Goal: Information Seeking & Learning: Learn about a topic

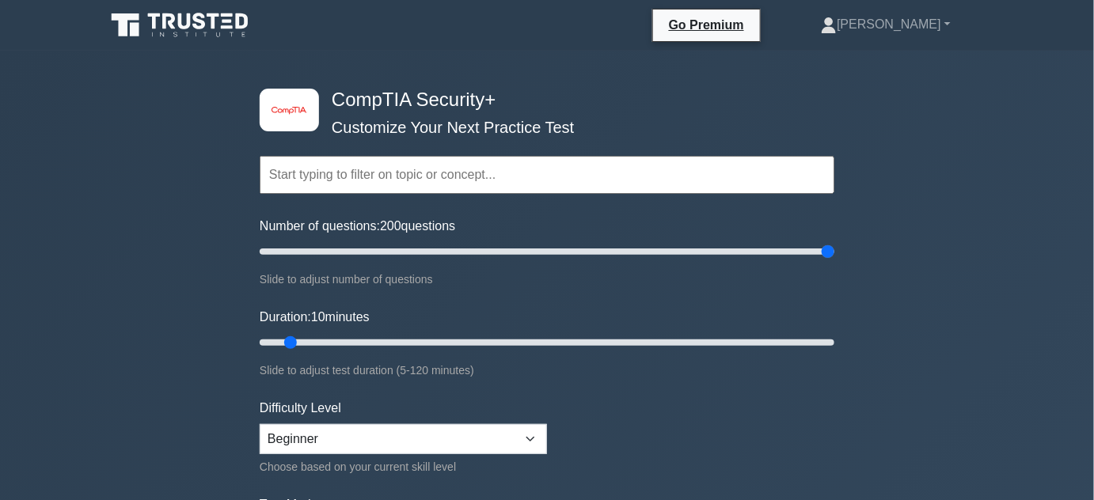
drag, startPoint x: 279, startPoint y: 247, endPoint x: 852, endPoint y: 249, distance: 573.1
type input "200"
click at [834, 249] on input "Number of questions: 200 questions" at bounding box center [547, 251] width 575 height 19
drag, startPoint x: 283, startPoint y: 336, endPoint x: 817, endPoint y: 351, distance: 533.7
type input "120"
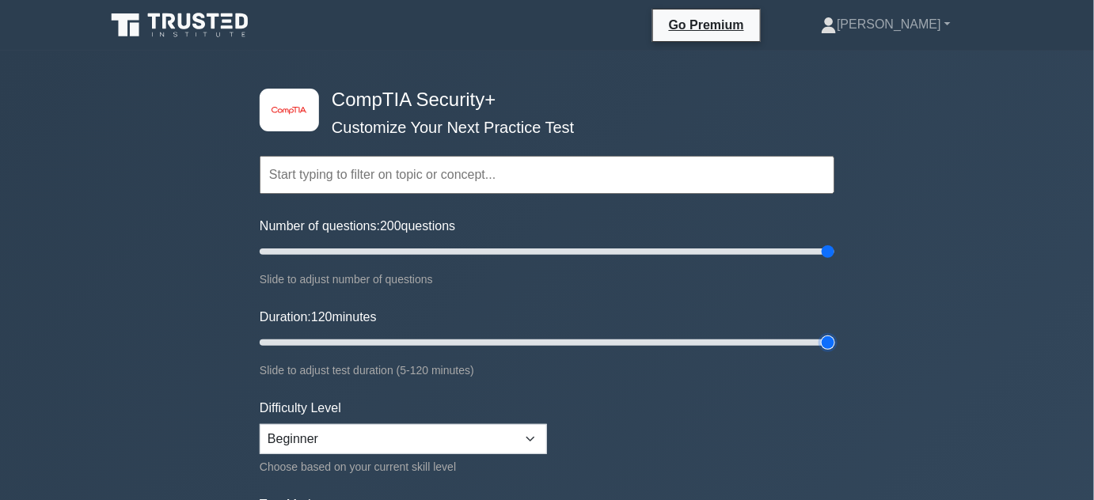
click at [834, 351] on input "Duration: 120 minutes" at bounding box center [547, 342] width 575 height 19
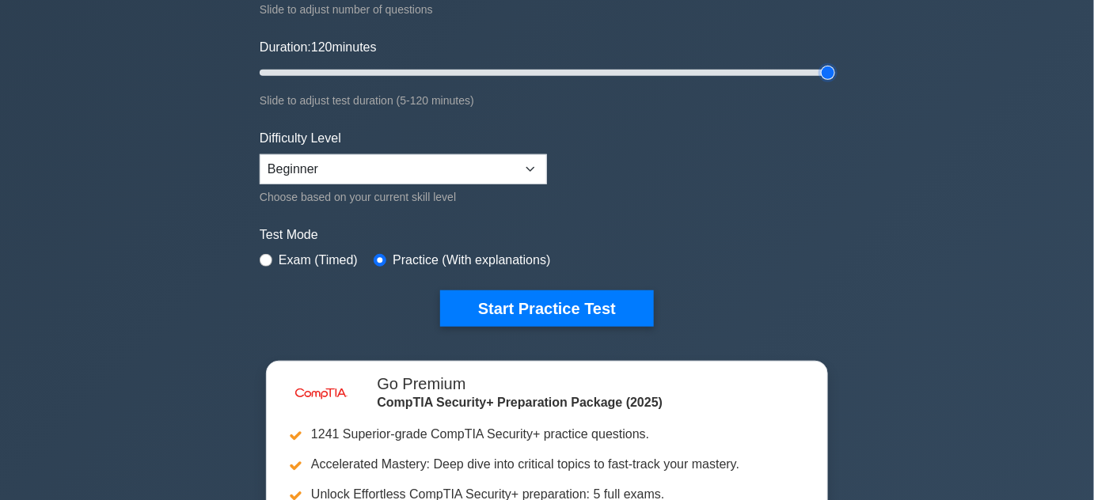
scroll to position [287, 0]
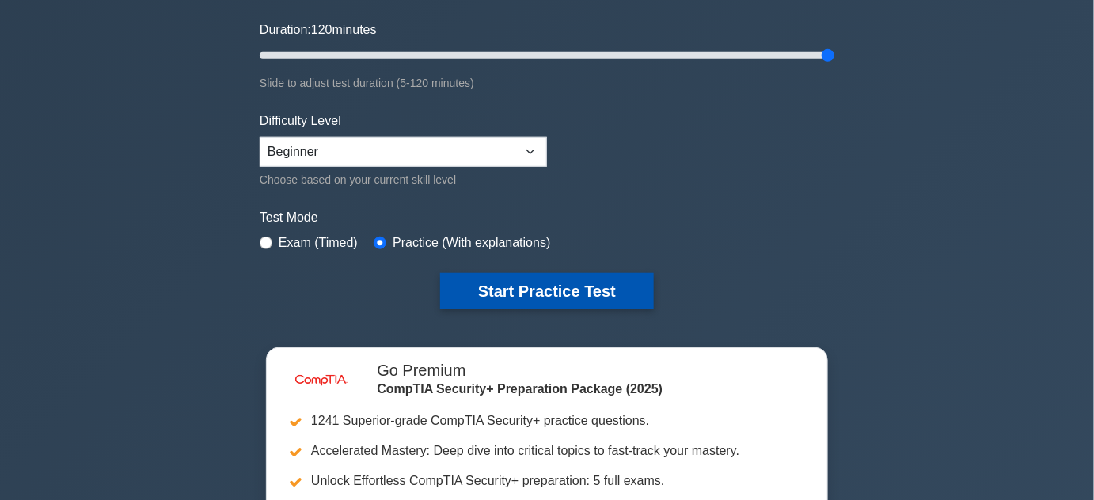
click at [597, 290] on button "Start Practice Test" at bounding box center [547, 291] width 214 height 36
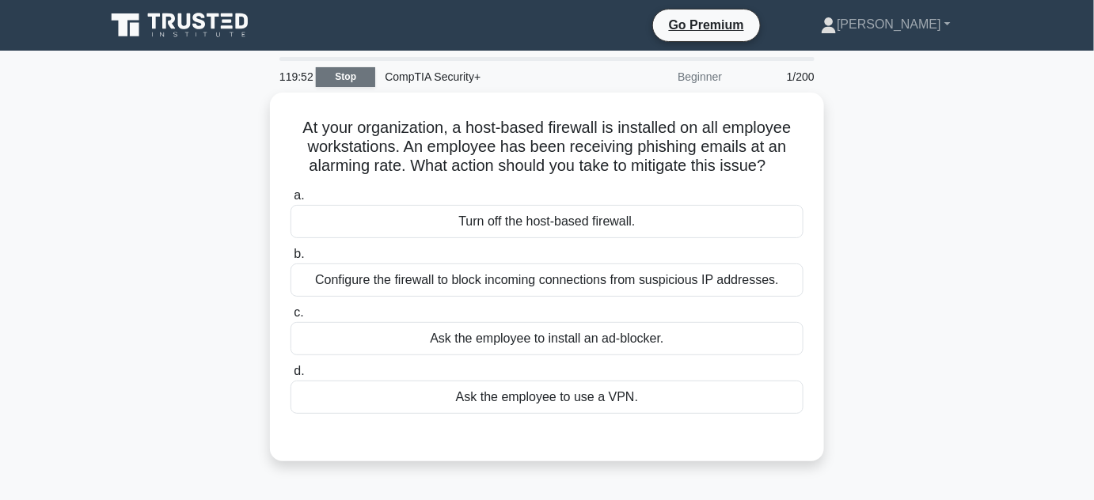
click at [346, 79] on link "Stop" at bounding box center [345, 77] width 59 height 20
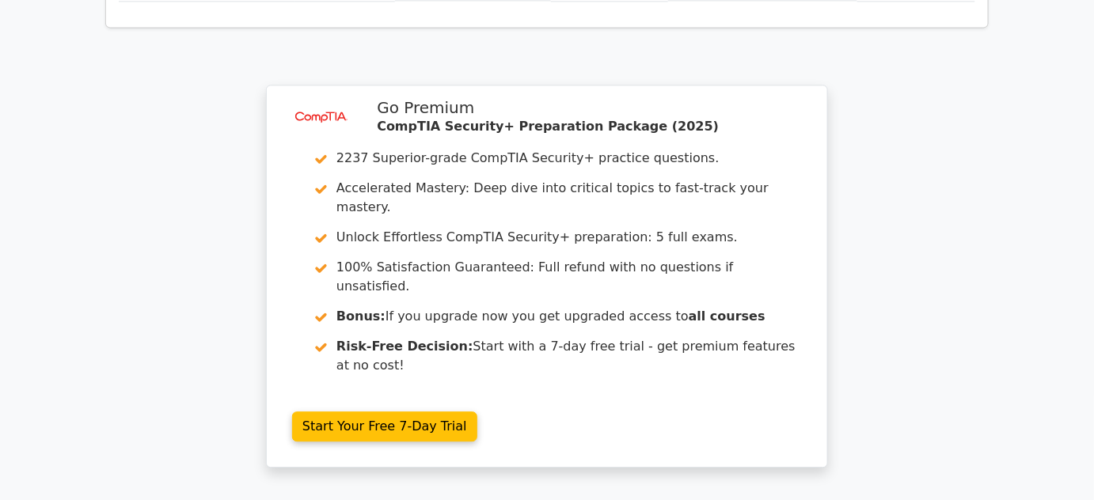
scroll to position [1375, 0]
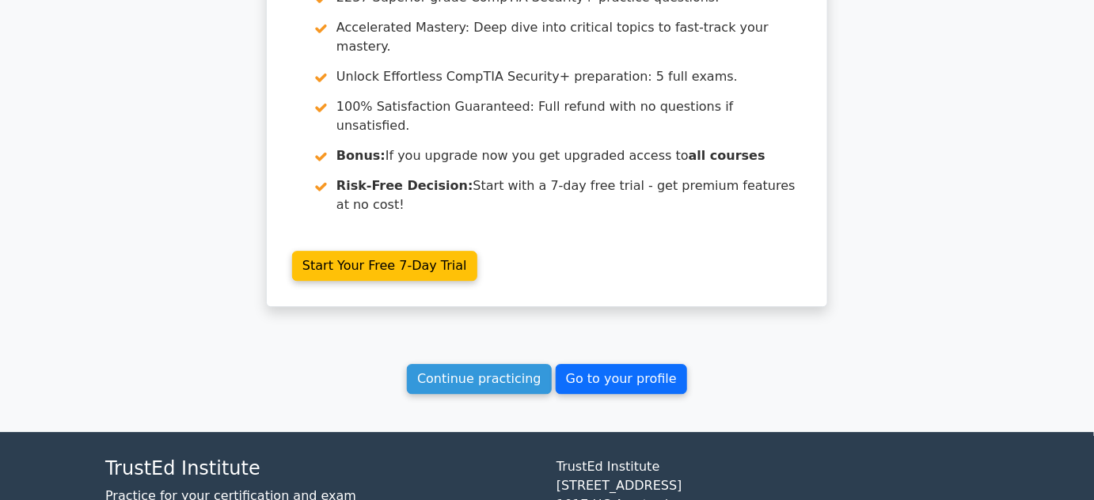
click at [568, 364] on link "Go to your profile" at bounding box center [621, 379] width 131 height 30
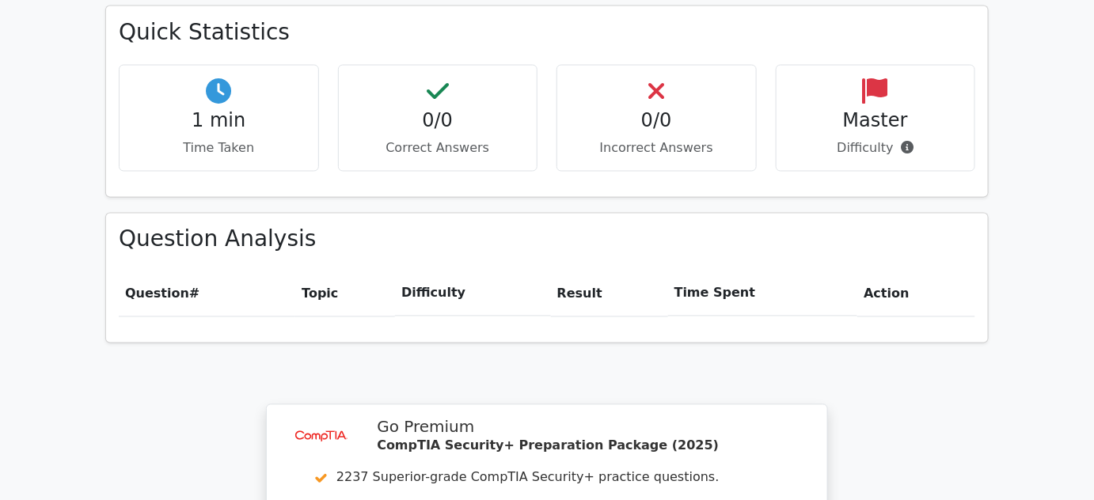
scroll to position [727, 0]
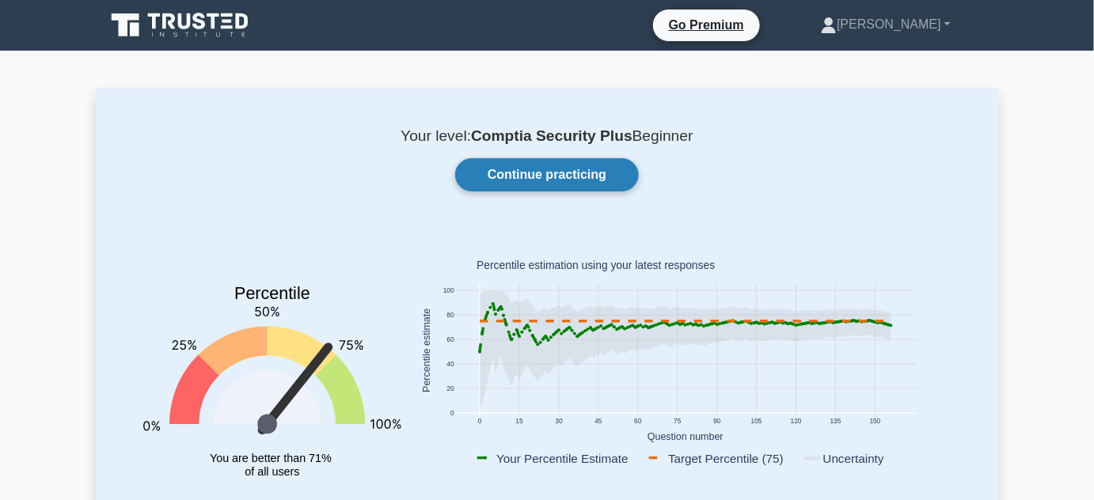
click at [623, 175] on link "Continue practicing" at bounding box center [547, 174] width 184 height 33
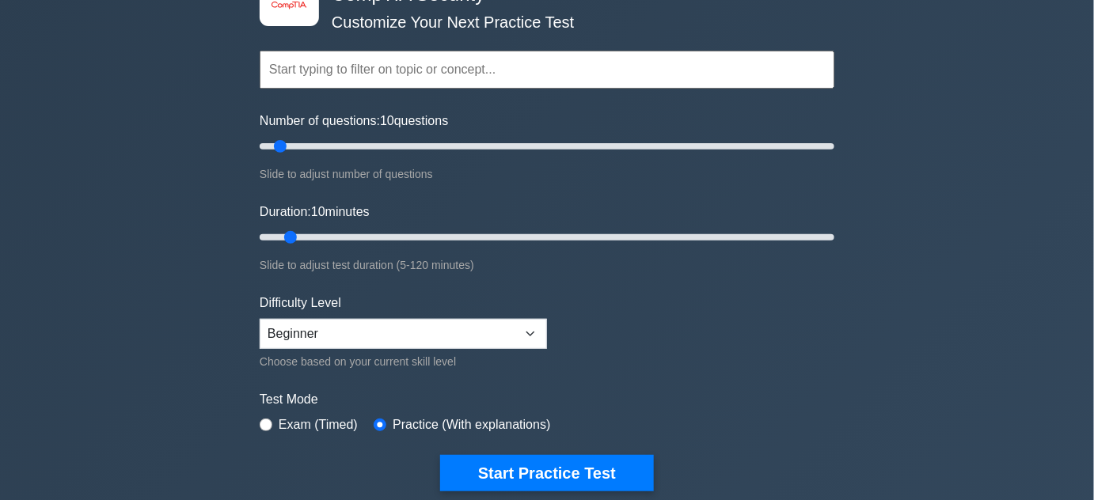
scroll to position [143, 0]
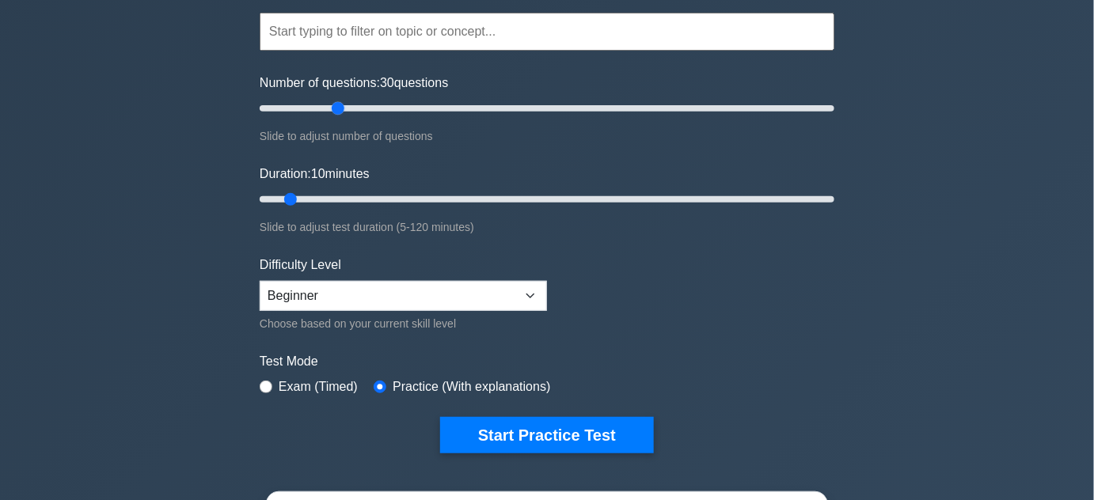
drag, startPoint x: 284, startPoint y: 102, endPoint x: 340, endPoint y: 104, distance: 56.2
type input "30"
click at [340, 104] on input "Number of questions: 30 questions" at bounding box center [547, 108] width 575 height 19
drag, startPoint x: 292, startPoint y: 194, endPoint x: 331, endPoint y: 194, distance: 38.8
type input "20"
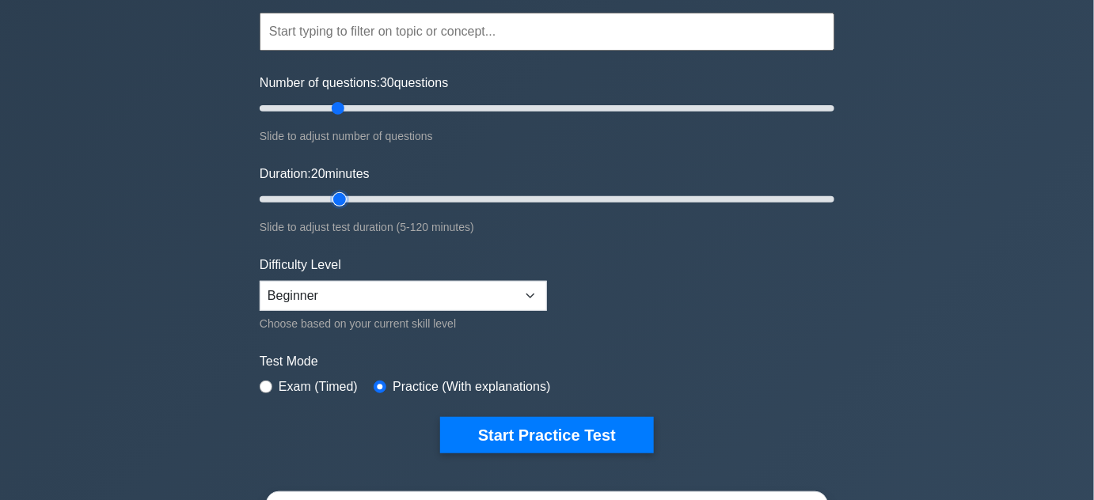
click at [331, 194] on input "Duration: 20 minutes" at bounding box center [547, 199] width 575 height 19
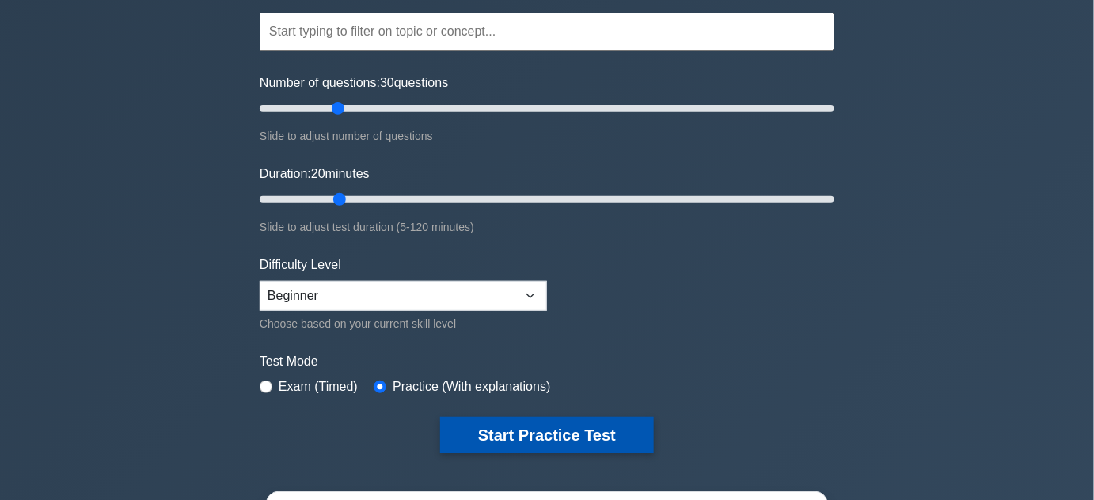
click at [516, 427] on button "Start Practice Test" at bounding box center [547, 435] width 214 height 36
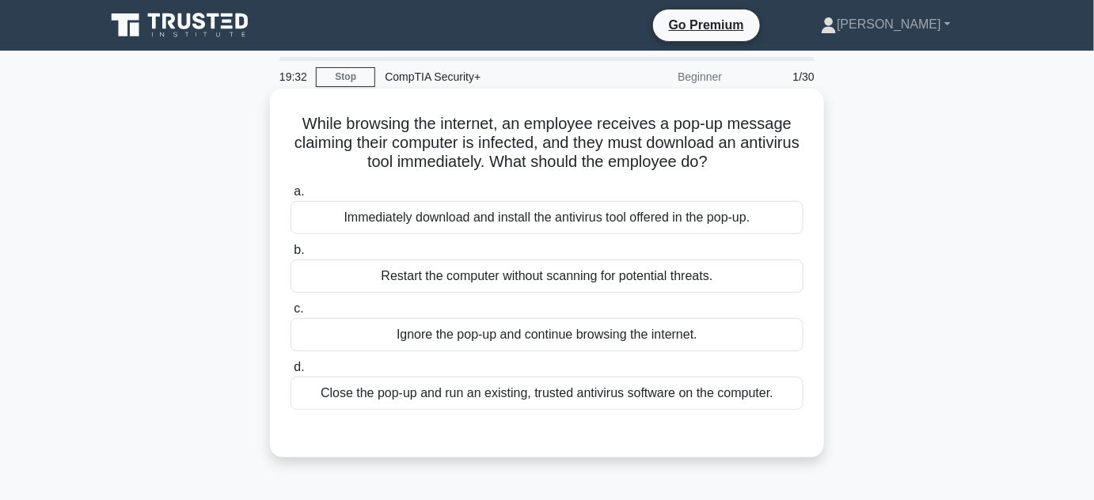
click at [522, 347] on div "Ignore the pop-up and continue browsing the internet." at bounding box center [546, 334] width 513 height 33
click at [290, 314] on input "c. Ignore the pop-up and continue browsing the internet." at bounding box center [290, 309] width 0 height 10
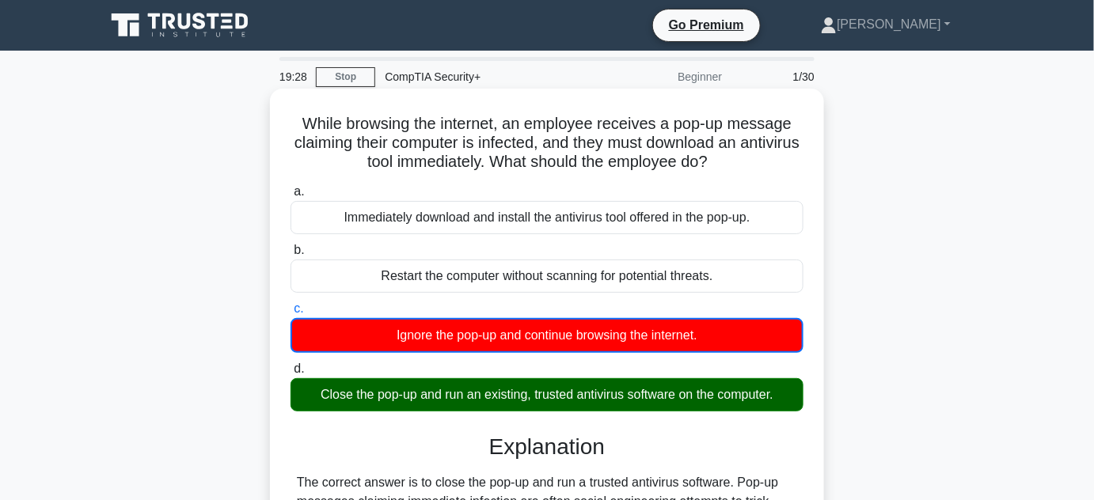
drag, startPoint x: 340, startPoint y: 76, endPoint x: 329, endPoint y: 111, distance: 36.5
click at [341, 76] on link "Stop" at bounding box center [345, 77] width 59 height 20
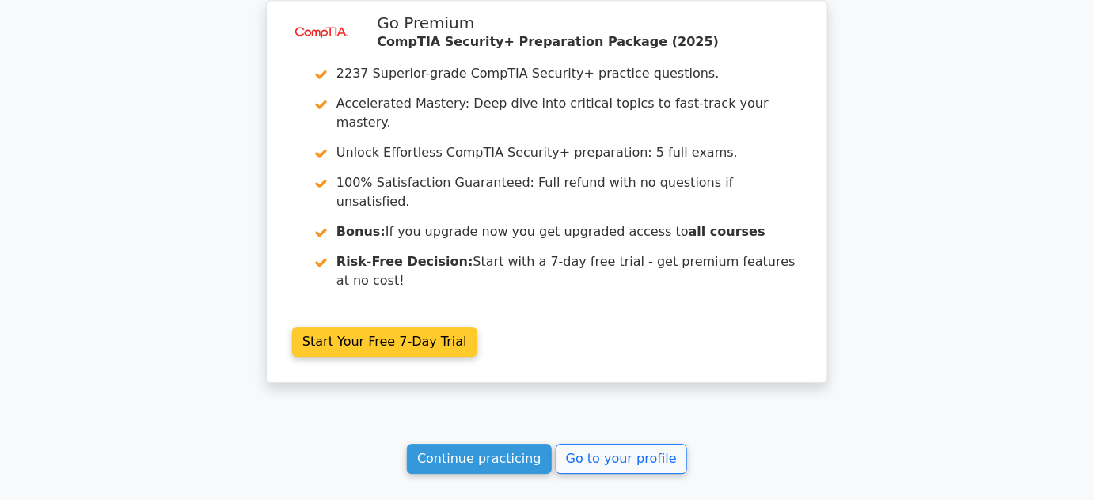
scroll to position [1375, 0]
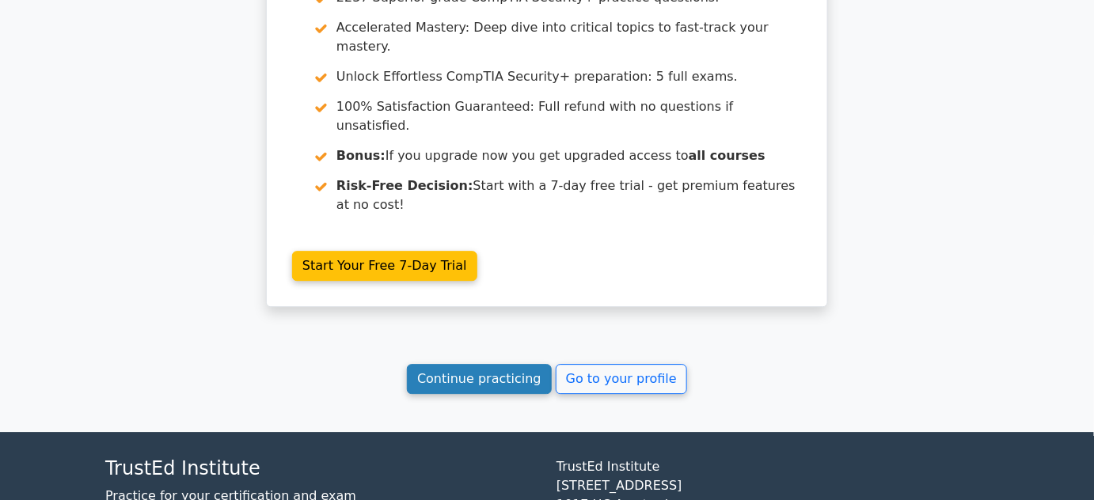
click at [496, 364] on link "Continue practicing" at bounding box center [479, 379] width 145 height 30
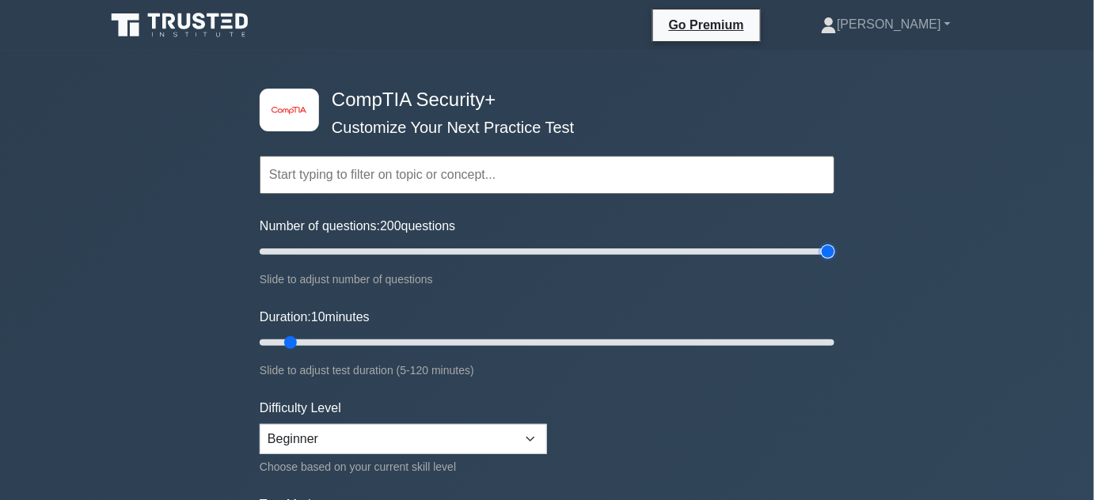
type input "200"
click at [830, 252] on input "Number of questions: 200 questions" at bounding box center [547, 251] width 575 height 19
type input "120"
click at [830, 340] on input "Duration: 120 minutes" at bounding box center [547, 342] width 575 height 19
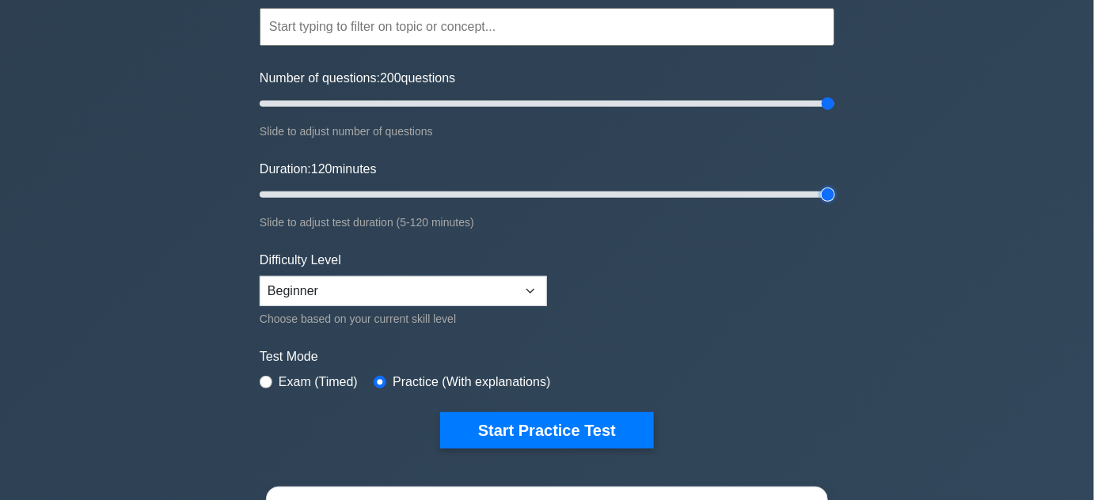
scroll to position [215, 0]
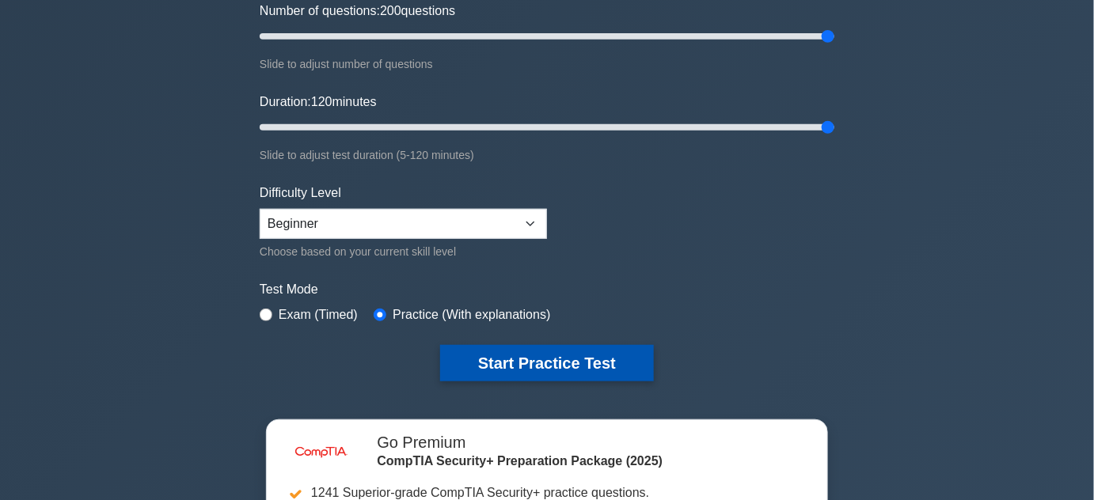
click at [631, 364] on button "Start Practice Test" at bounding box center [547, 363] width 214 height 36
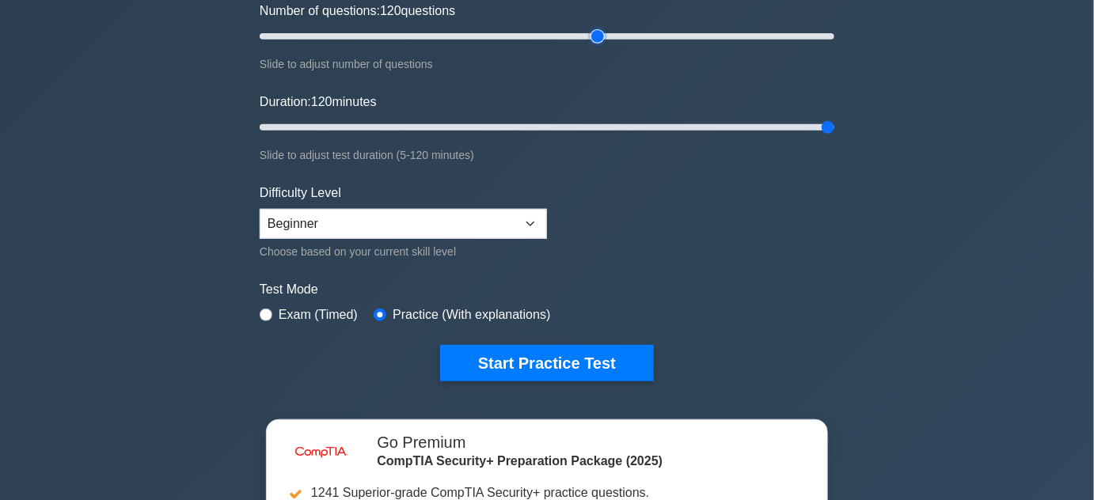
click at [594, 35] on input "Number of questions: 120 questions" at bounding box center [547, 36] width 575 height 19
click at [576, 32] on input "Number of questions: 115 questions" at bounding box center [547, 36] width 575 height 19
click at [484, 34] on input "Number of questions: 115 questions" at bounding box center [547, 36] width 575 height 19
click at [430, 35] on input "Number of questions: 60 questions" at bounding box center [547, 36] width 575 height 19
click at [416, 35] on input "Number of questions: 55 questions" at bounding box center [547, 36] width 575 height 19
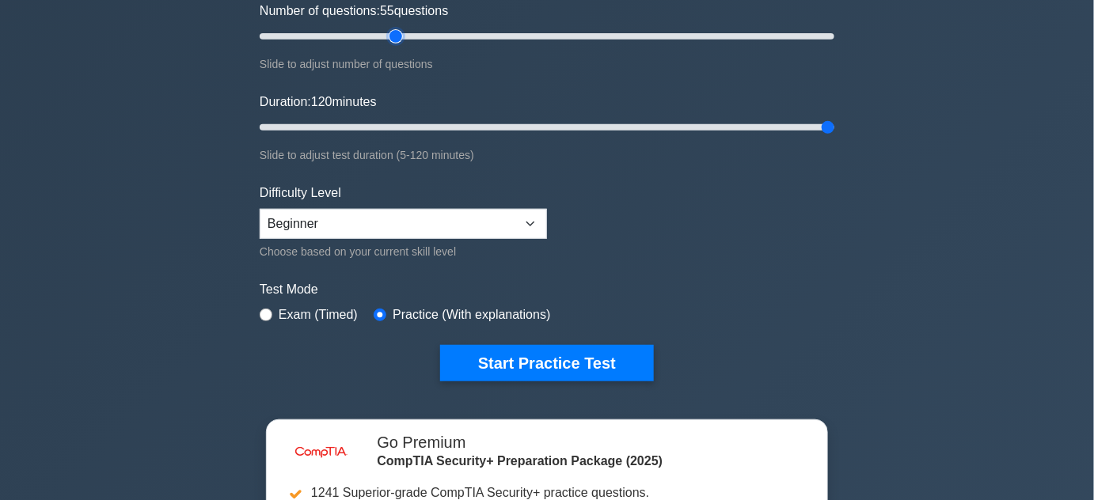
type input "50"
click at [397, 35] on input "Number of questions: 55 questions" at bounding box center [547, 36] width 575 height 19
type input "30"
click at [388, 123] on input "Duration: 30 minutes" at bounding box center [547, 127] width 575 height 19
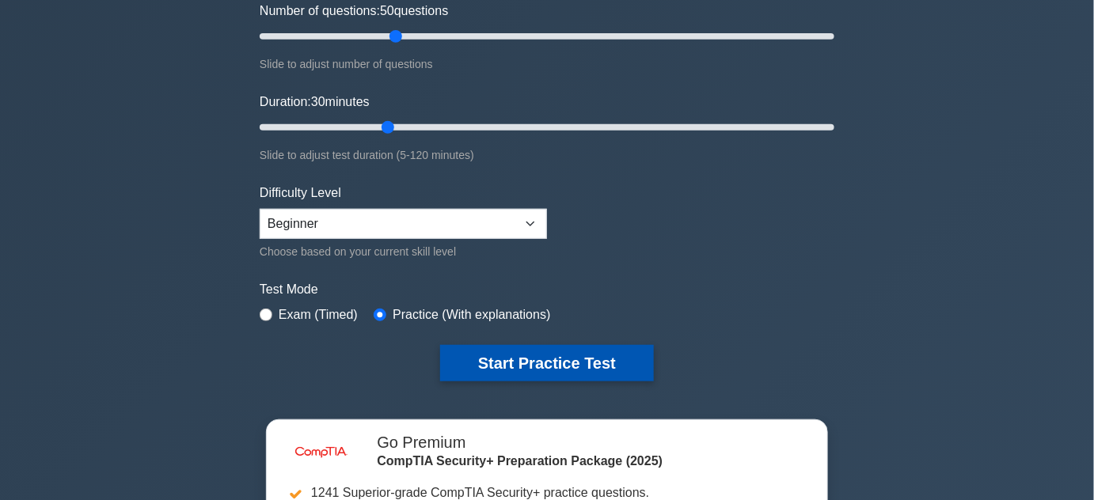
click at [549, 357] on button "Start Practice Test" at bounding box center [547, 363] width 214 height 36
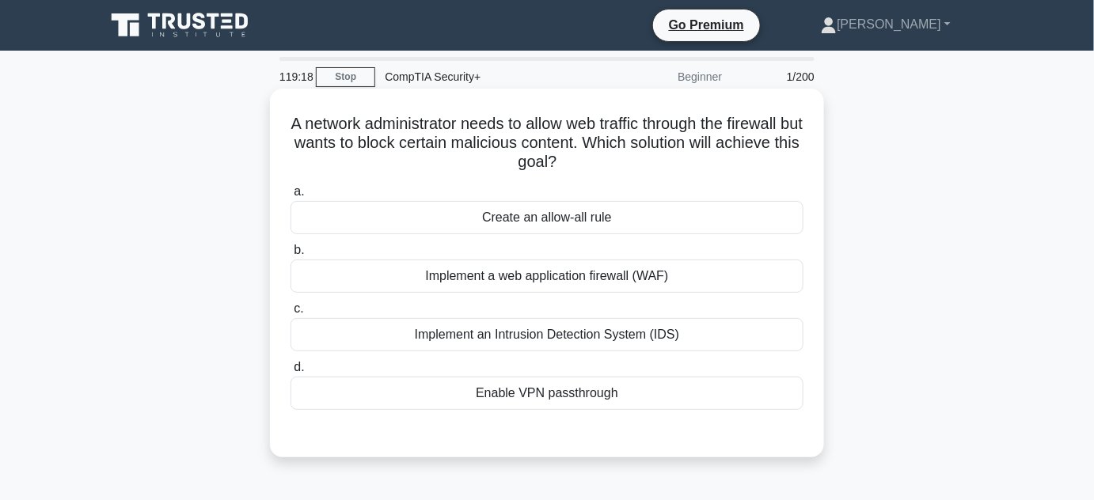
click at [572, 276] on div "Implement a web application firewall (WAF)" at bounding box center [546, 276] width 513 height 33
click at [290, 256] on input "b. Implement a web application firewall (WAF)" at bounding box center [290, 250] width 0 height 10
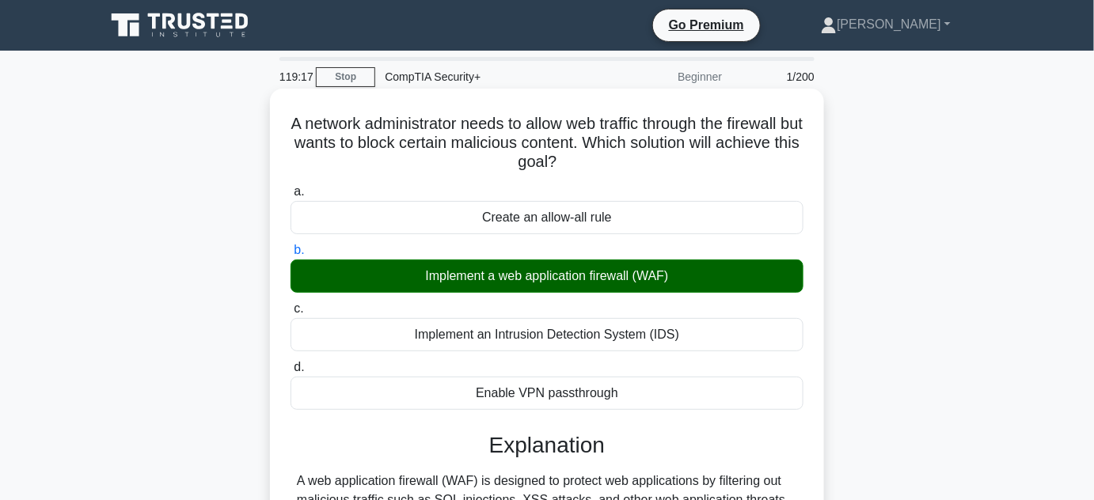
scroll to position [215, 0]
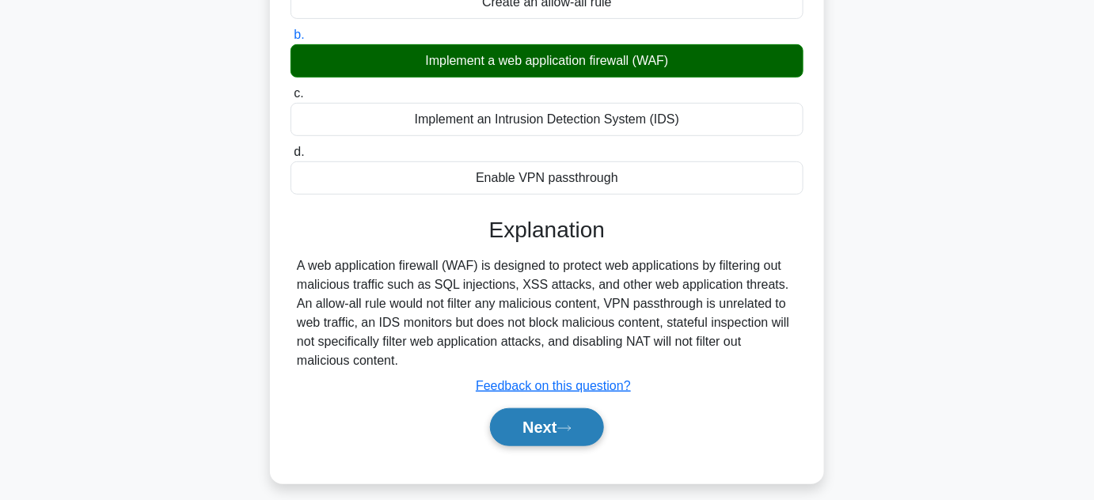
click at [582, 436] on button "Next" at bounding box center [546, 427] width 113 height 38
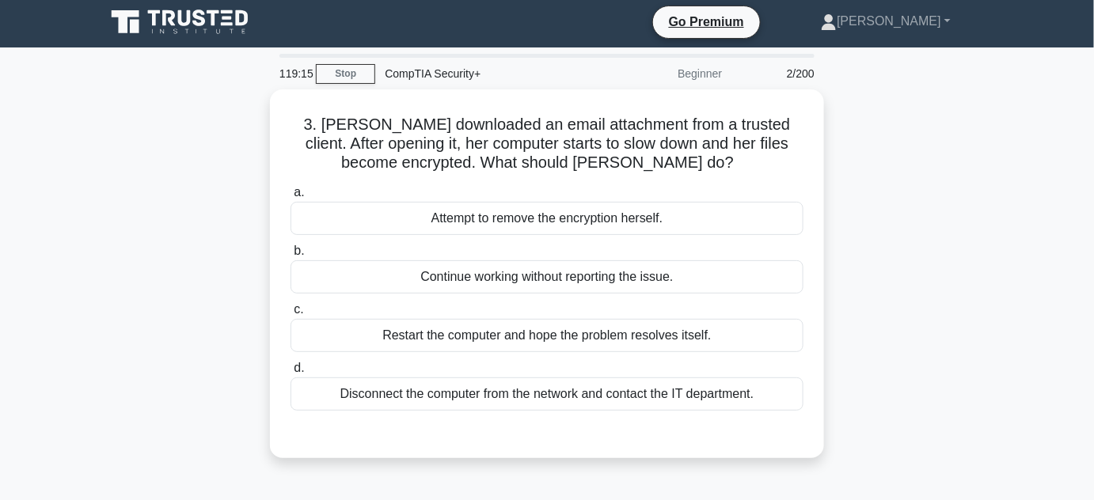
scroll to position [0, 0]
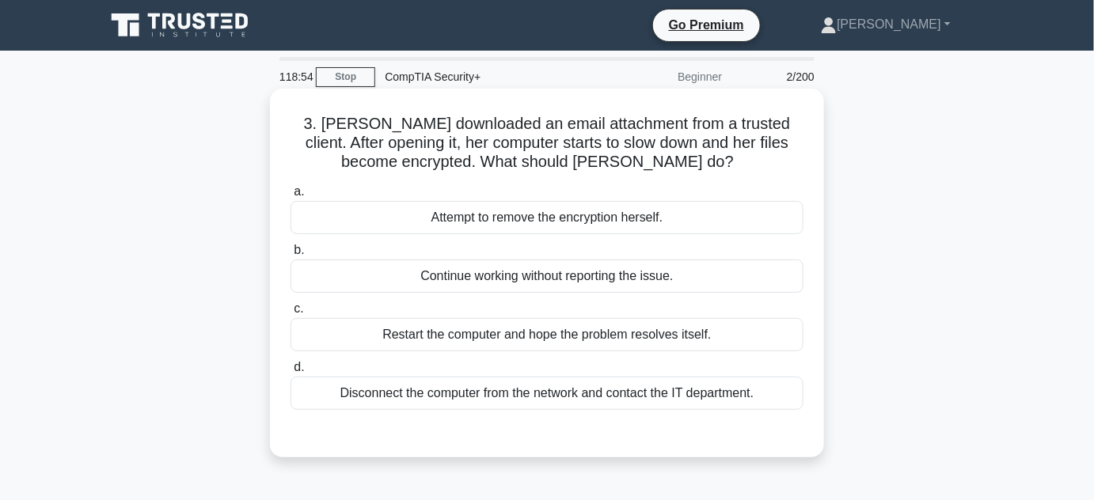
click at [598, 397] on div "Disconnect the computer from the network and contact the IT department." at bounding box center [546, 393] width 513 height 33
click at [290, 373] on input "d. Disconnect the computer from the network and contact the IT department." at bounding box center [290, 368] width 0 height 10
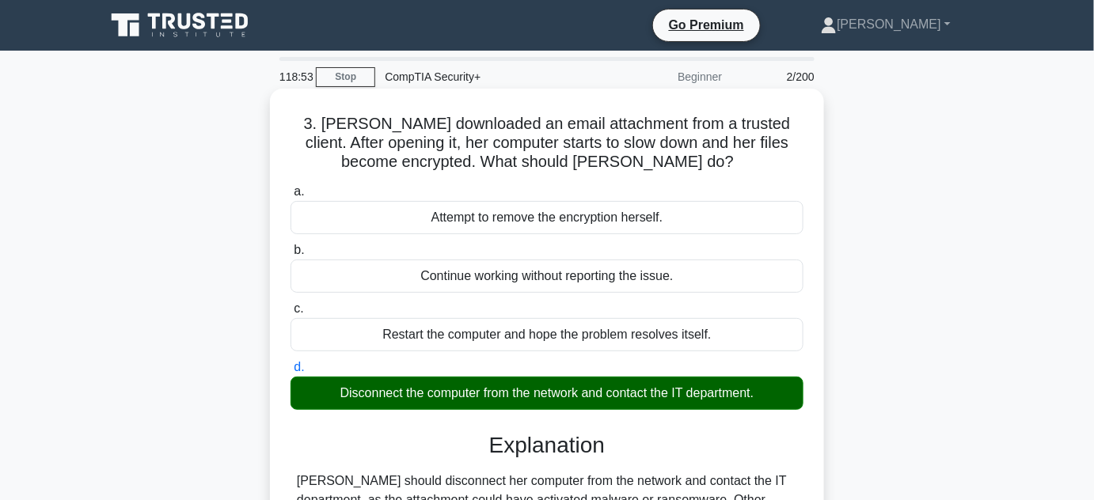
scroll to position [215, 0]
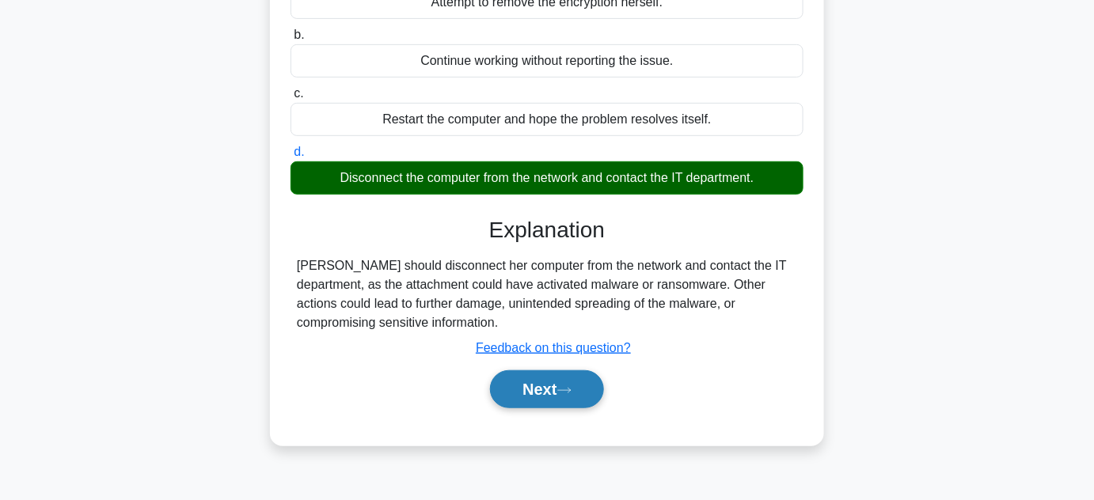
click at [596, 397] on button "Next" at bounding box center [546, 389] width 113 height 38
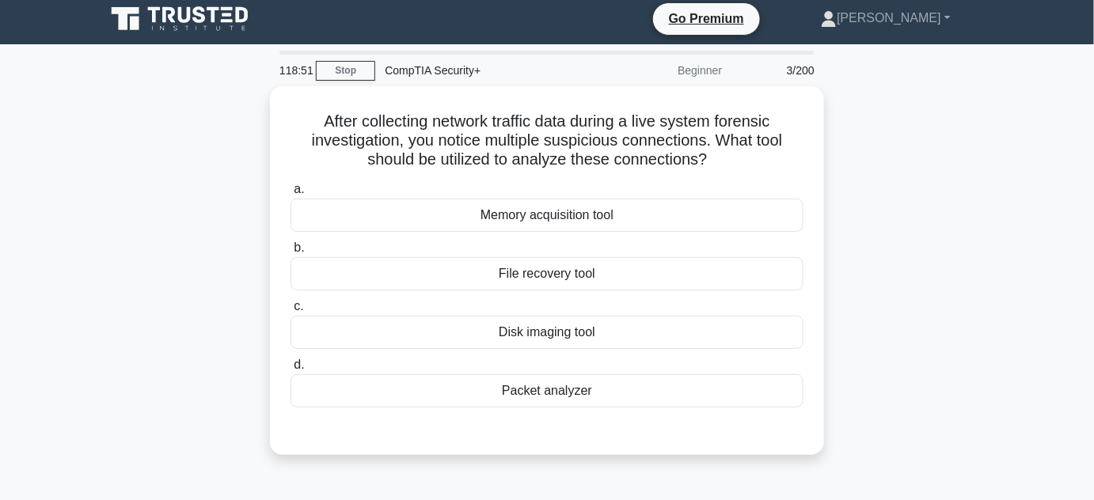
scroll to position [0, 0]
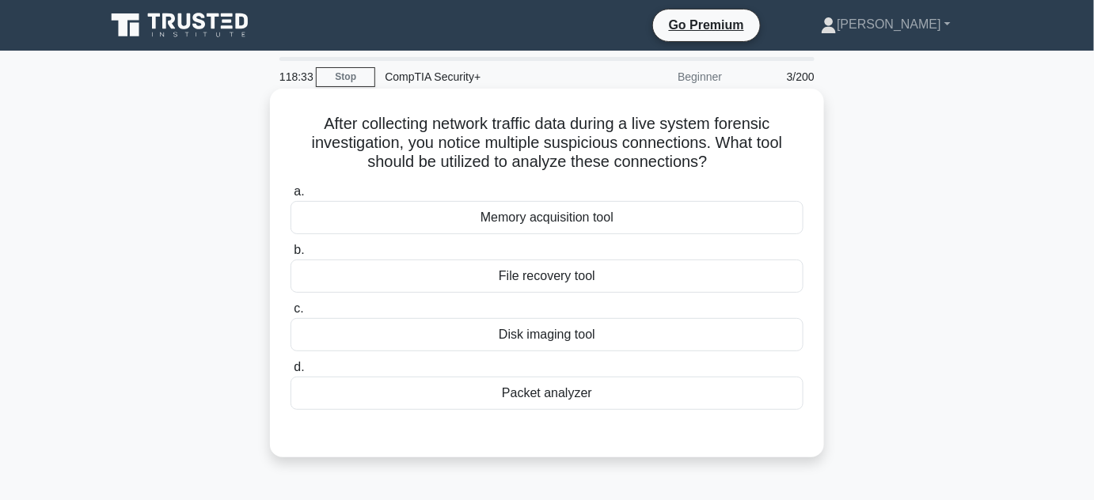
click at [603, 344] on div "Disk imaging tool" at bounding box center [546, 334] width 513 height 33
click at [290, 314] on input "c. Disk imaging tool" at bounding box center [290, 309] width 0 height 10
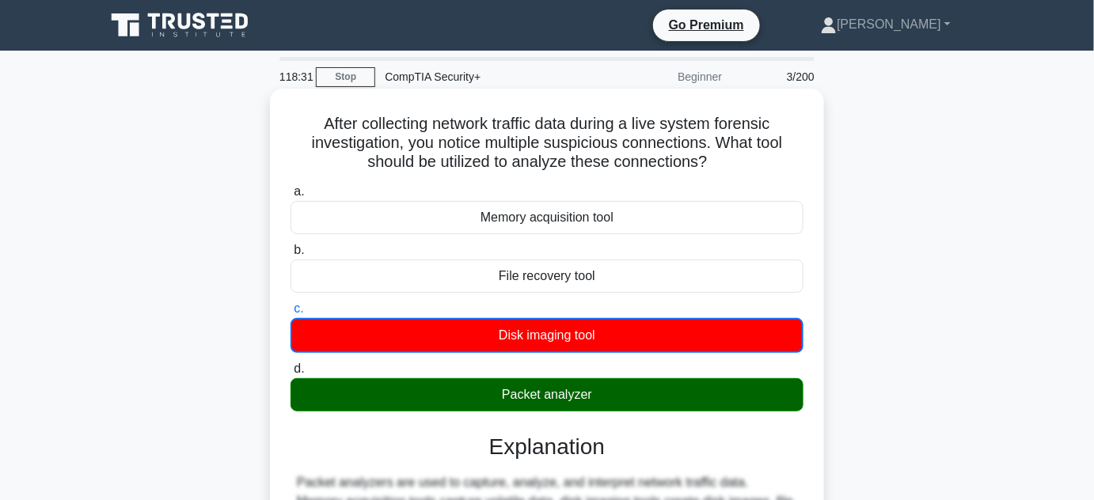
drag, startPoint x: 513, startPoint y: 390, endPoint x: 597, endPoint y: 363, distance: 88.4
click at [595, 385] on div "Packet analyzer" at bounding box center [546, 394] width 513 height 33
drag, startPoint x: 484, startPoint y: 146, endPoint x: 713, endPoint y: 149, distance: 228.8
click at [723, 147] on h5 "After collecting network traffic data during a live system forensic investigati…" at bounding box center [547, 143] width 516 height 59
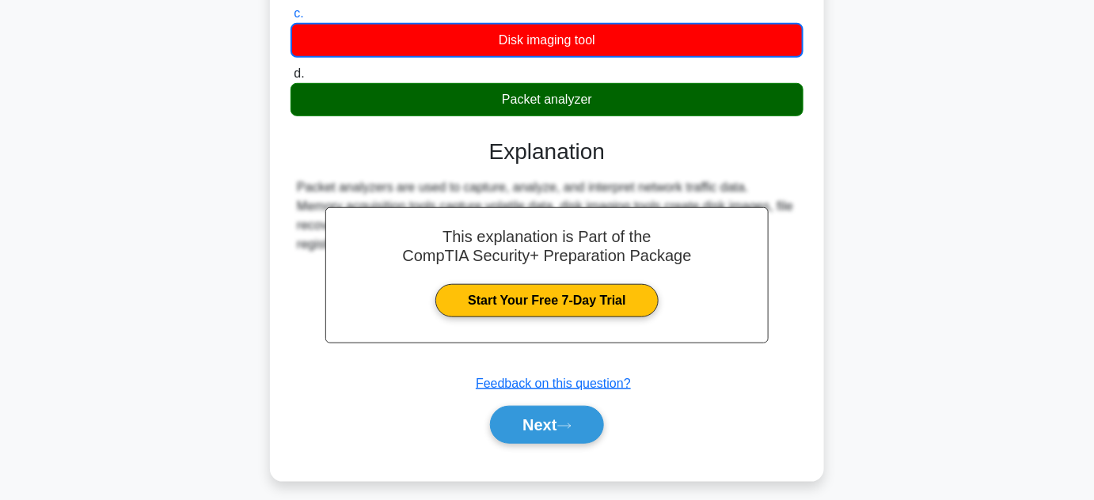
scroll to position [355, 0]
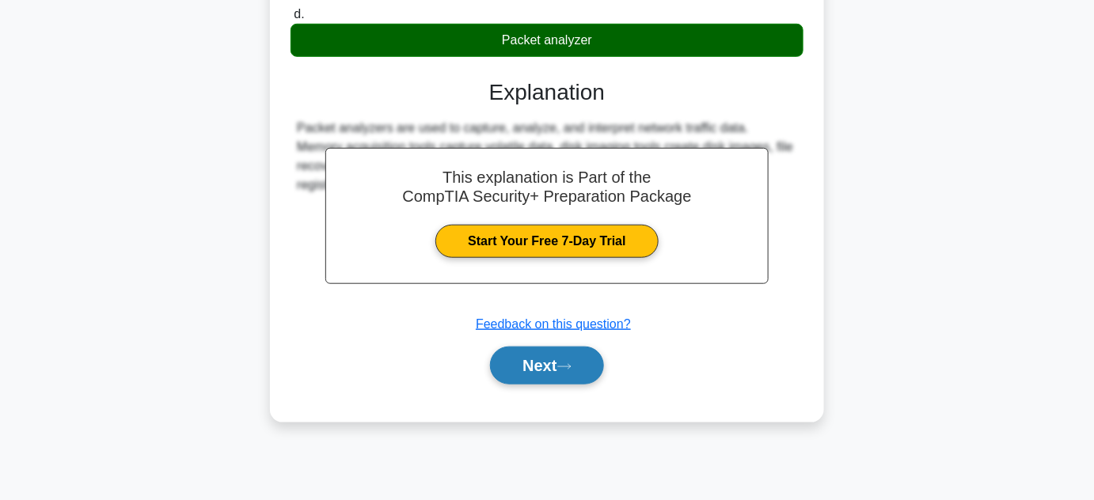
click at [594, 364] on button "Next" at bounding box center [546, 366] width 113 height 38
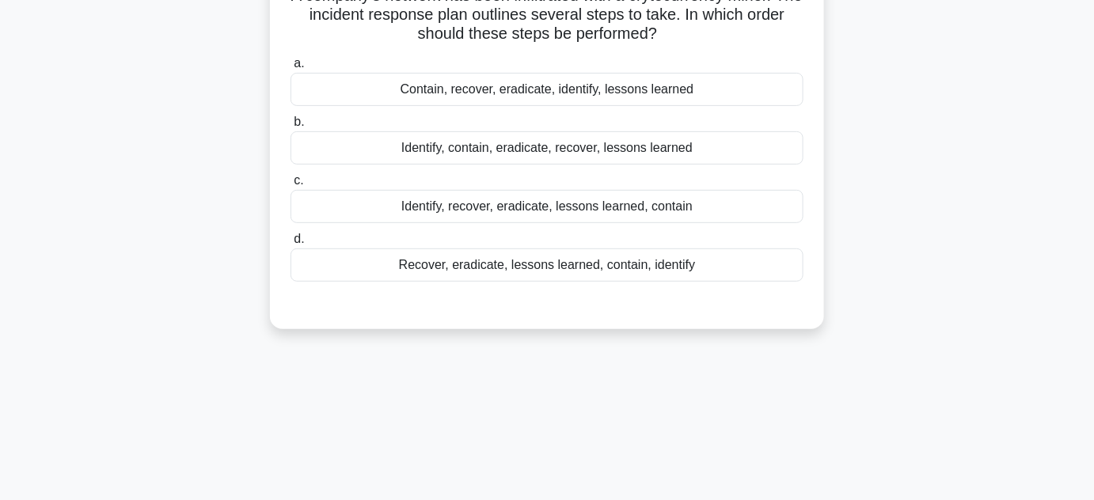
scroll to position [0, 0]
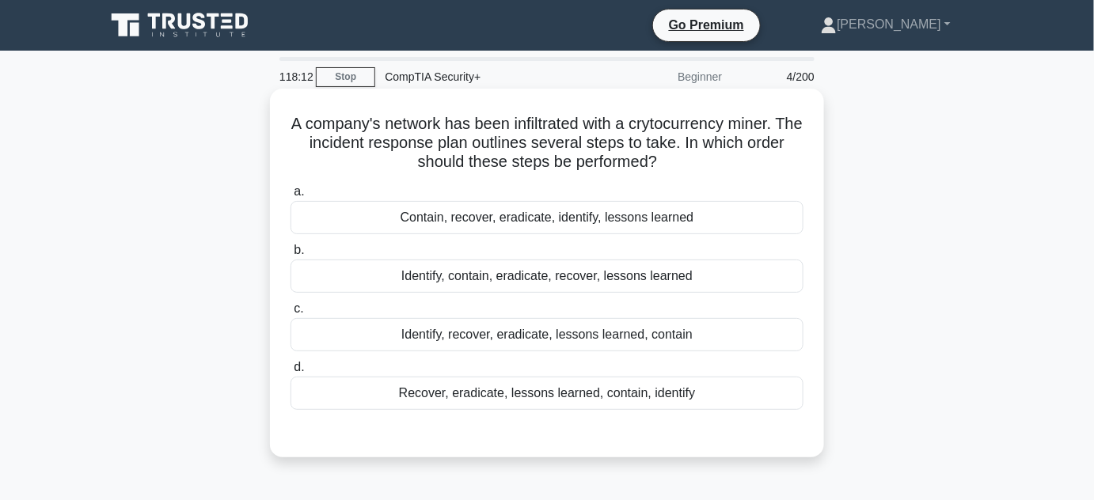
click at [618, 284] on div "Identify, contain, eradicate, recover, lessons learned" at bounding box center [546, 276] width 513 height 33
click at [290, 256] on input "b. Identify, contain, eradicate, recover, lessons learned" at bounding box center [290, 250] width 0 height 10
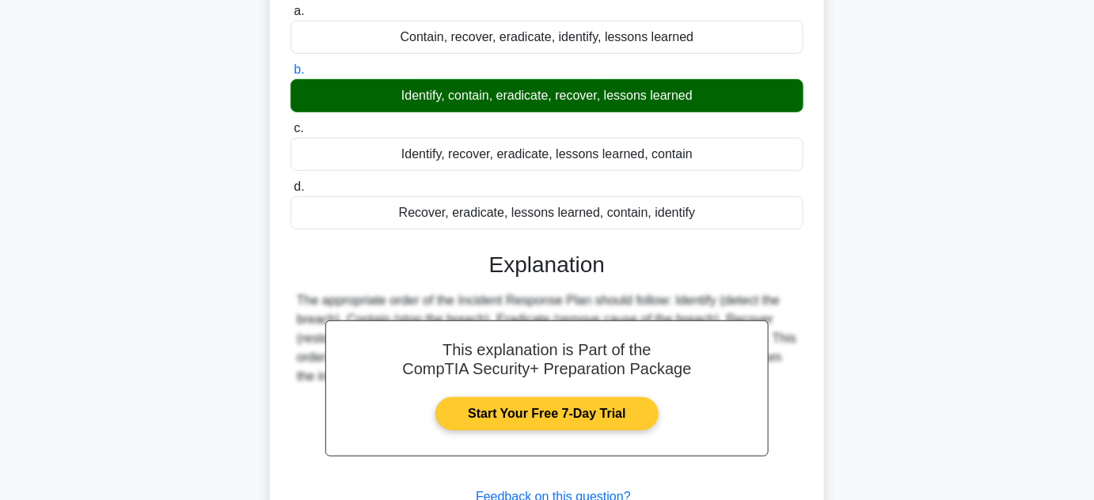
scroll to position [215, 0]
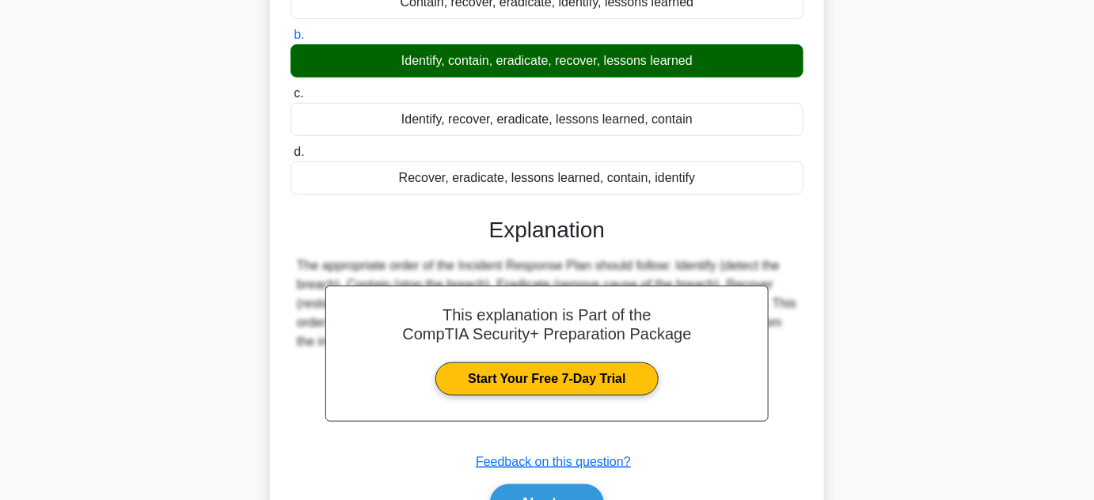
click at [575, 484] on button "Next" at bounding box center [546, 503] width 113 height 38
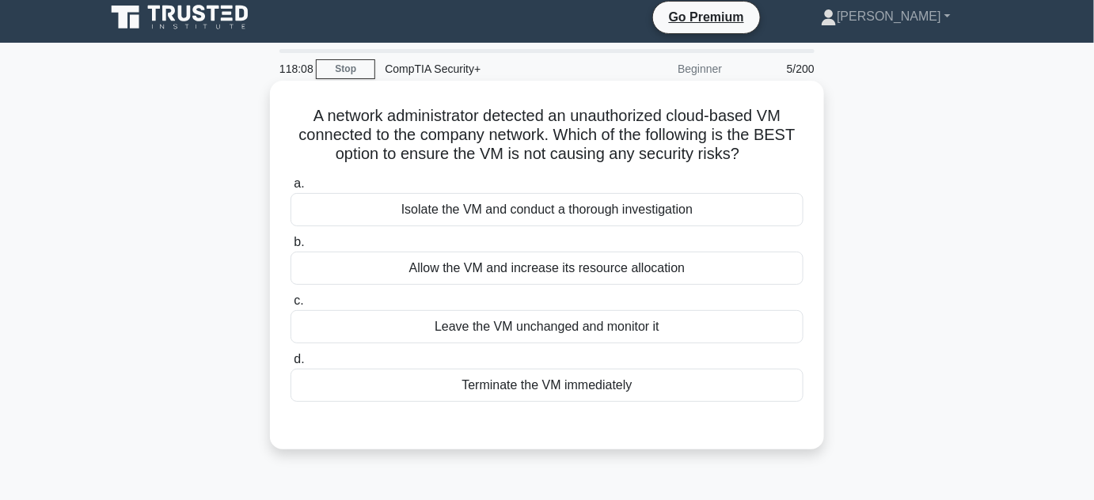
scroll to position [0, 0]
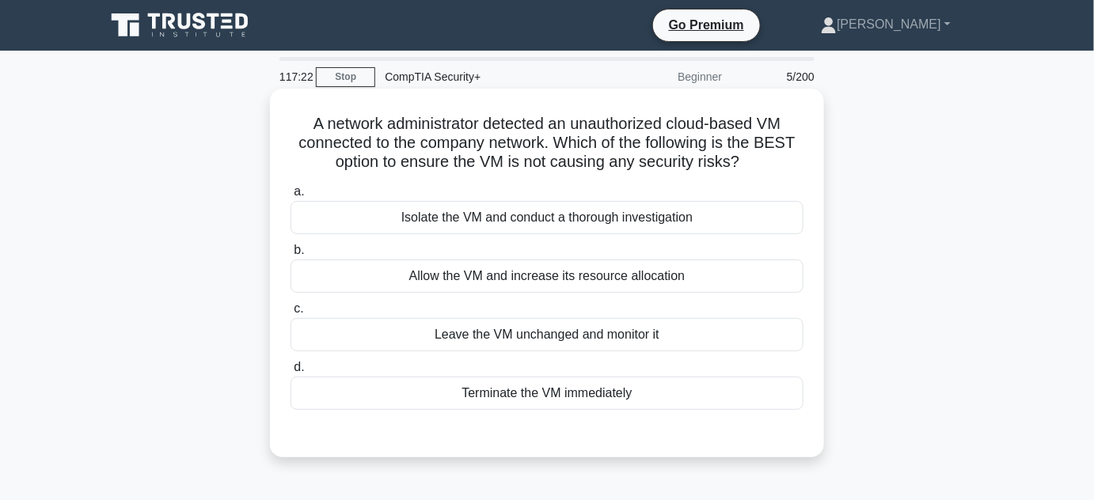
click at [640, 218] on div "Isolate the VM and conduct a thorough investigation" at bounding box center [546, 217] width 513 height 33
click at [290, 197] on input "a. Isolate the VM and conduct a thorough investigation" at bounding box center [290, 192] width 0 height 10
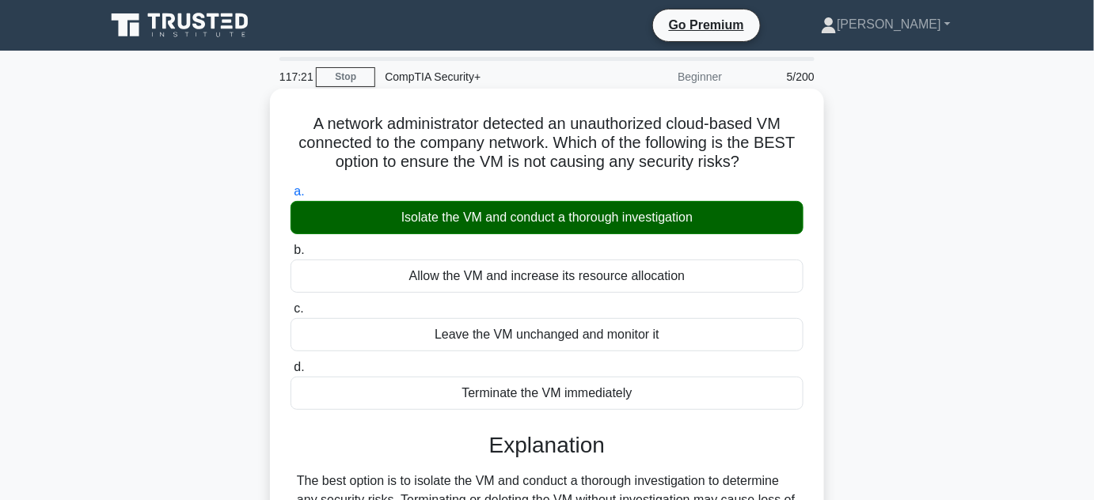
scroll to position [287, 0]
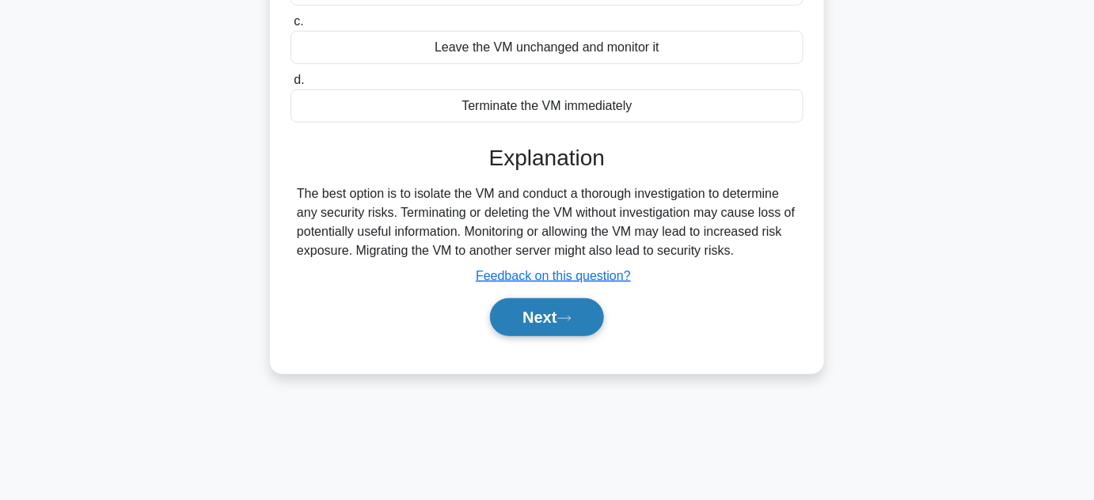
click at [590, 320] on button "Next" at bounding box center [546, 317] width 113 height 38
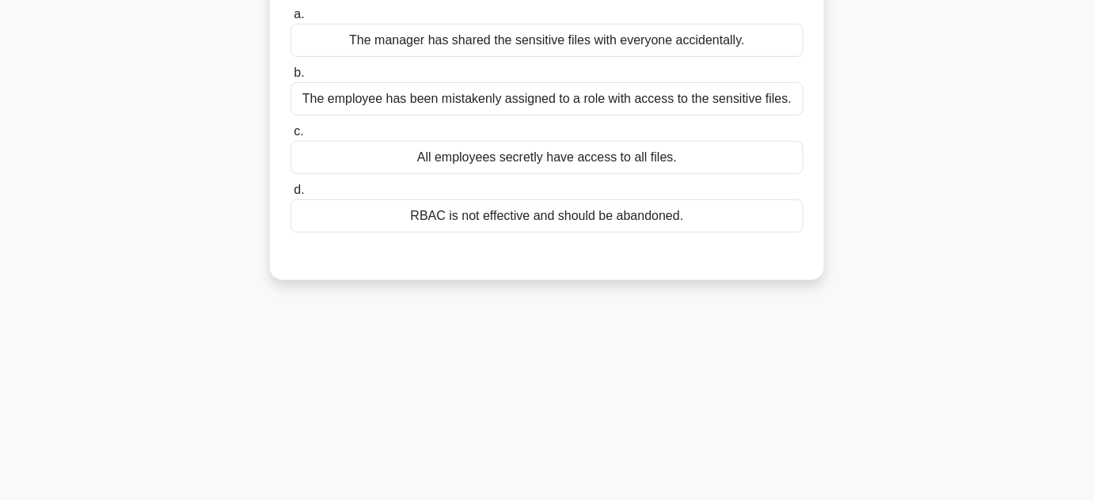
scroll to position [0, 0]
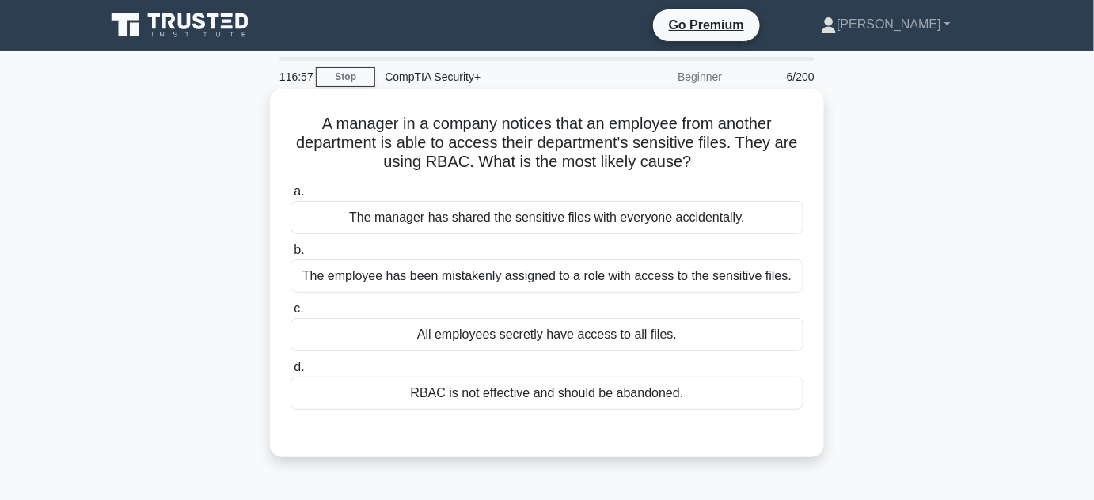
click at [617, 397] on div "RBAC is not effective and should be abandoned." at bounding box center [546, 393] width 513 height 33
click at [290, 373] on input "d. RBAC is not effective and should be abandoned." at bounding box center [290, 368] width 0 height 10
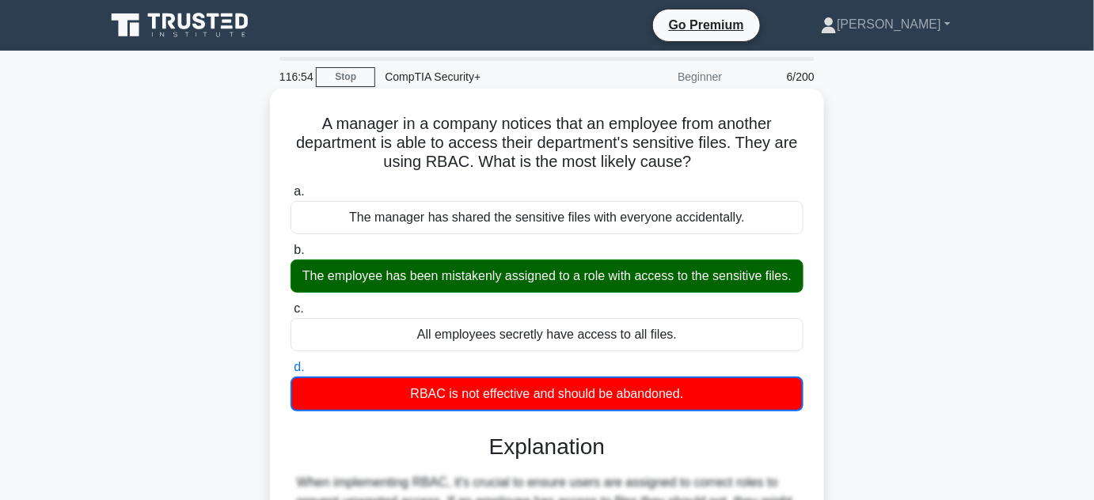
drag, startPoint x: 465, startPoint y: 285, endPoint x: 795, endPoint y: 287, distance: 330.1
click at [795, 287] on div "The employee has been mistakenly assigned to a role with access to the sensitiv…" at bounding box center [546, 276] width 513 height 33
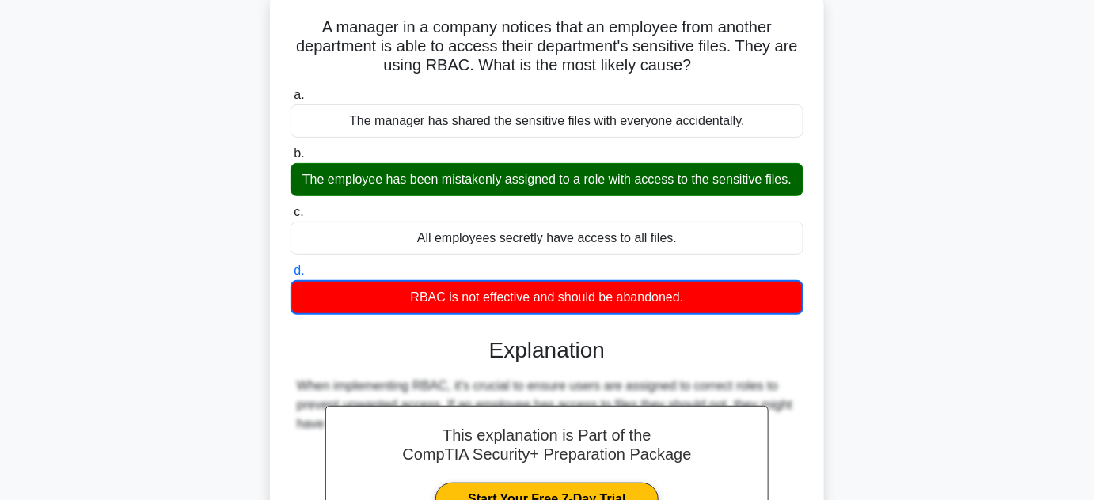
scroll to position [287, 0]
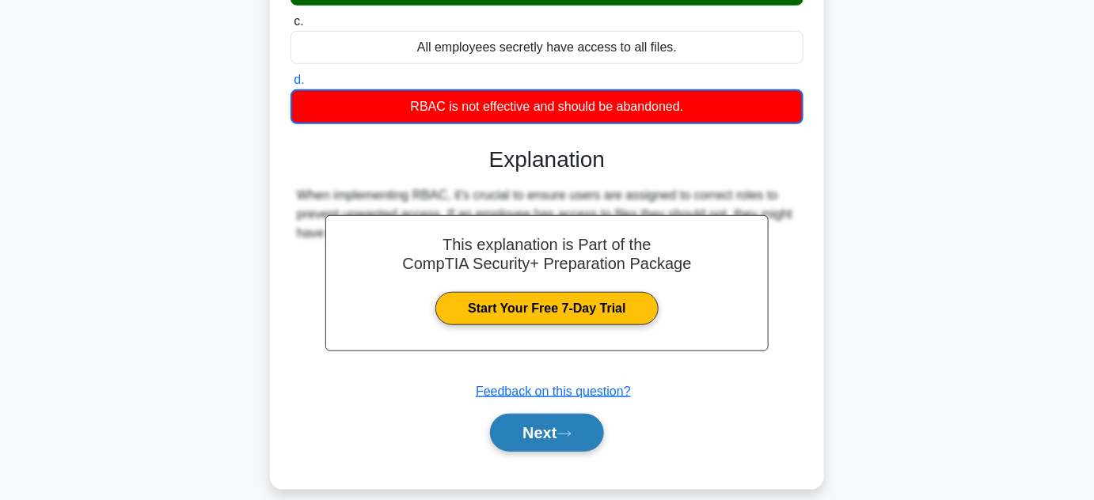
click at [549, 435] on button "Next" at bounding box center [546, 433] width 113 height 38
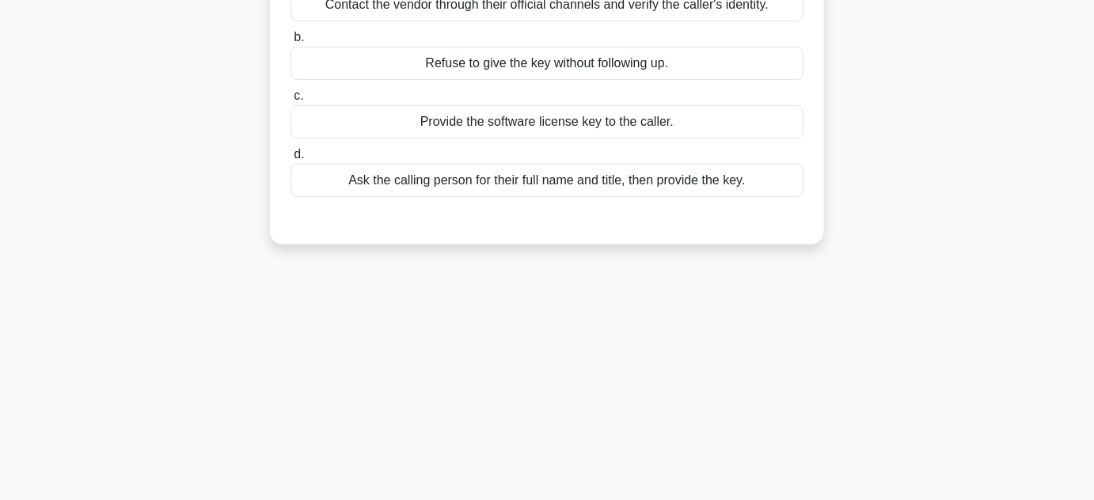
scroll to position [71, 0]
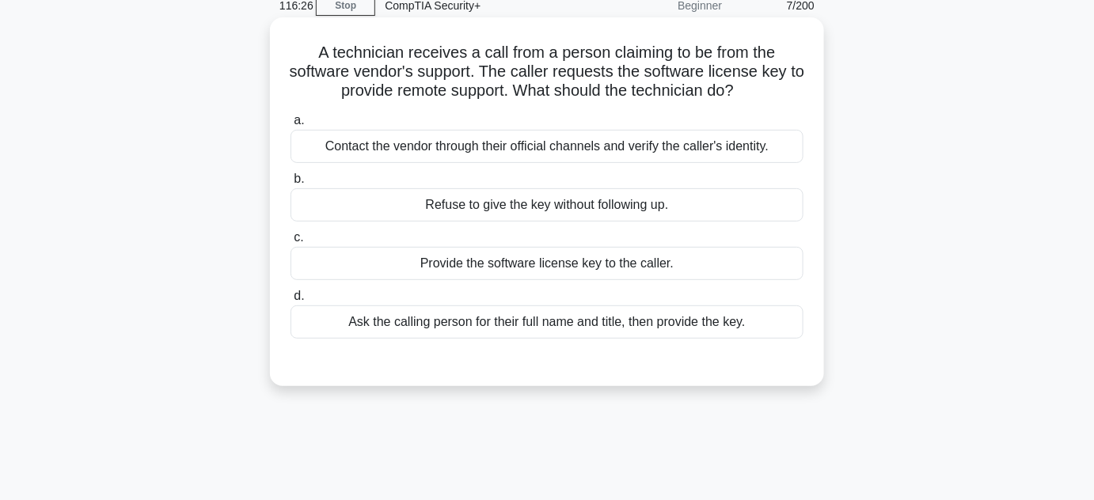
click at [684, 143] on div "Contact the vendor through their official channels and verify the caller's iden…" at bounding box center [546, 146] width 513 height 33
click at [290, 126] on input "a. Contact the vendor through their official channels and verify the caller's i…" at bounding box center [290, 121] width 0 height 10
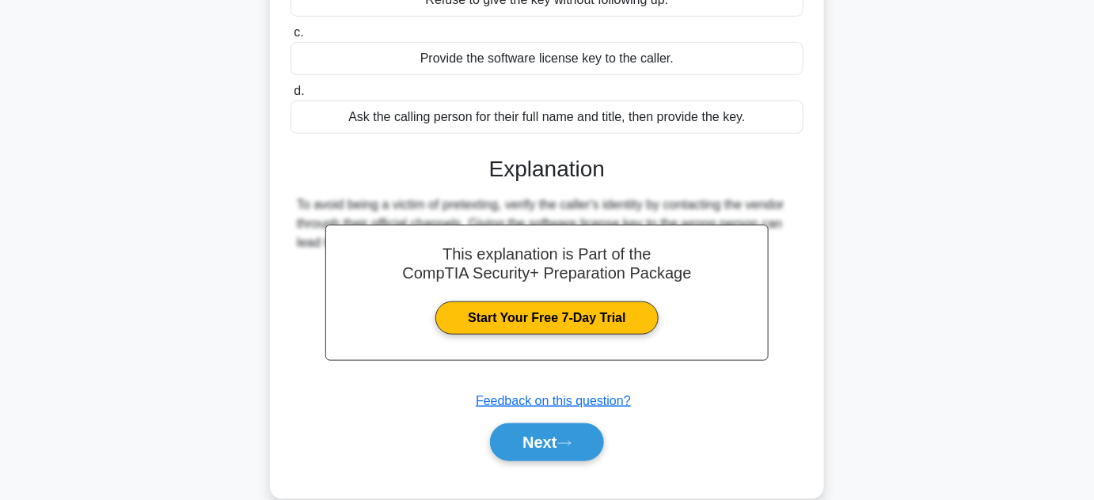
scroll to position [287, 0]
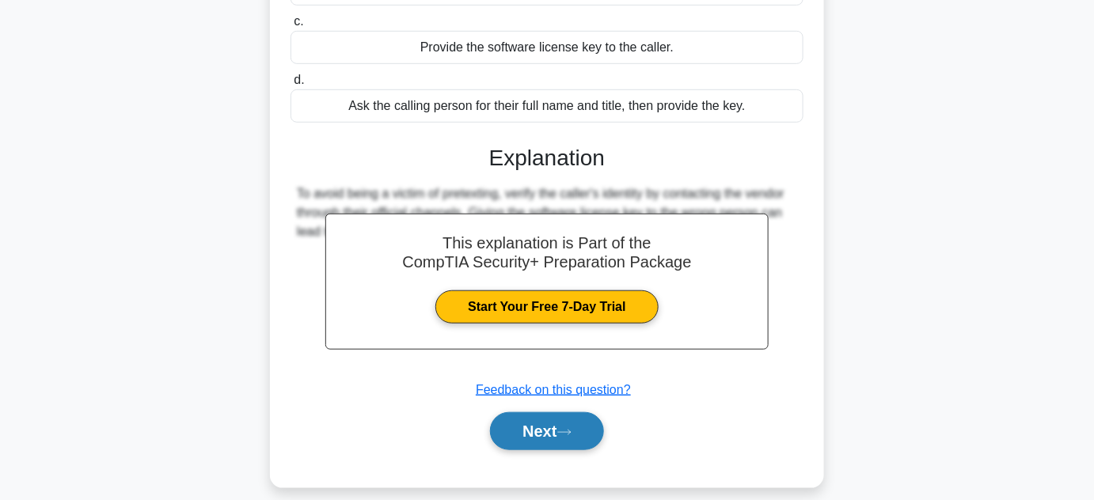
click at [586, 431] on button "Next" at bounding box center [546, 431] width 113 height 38
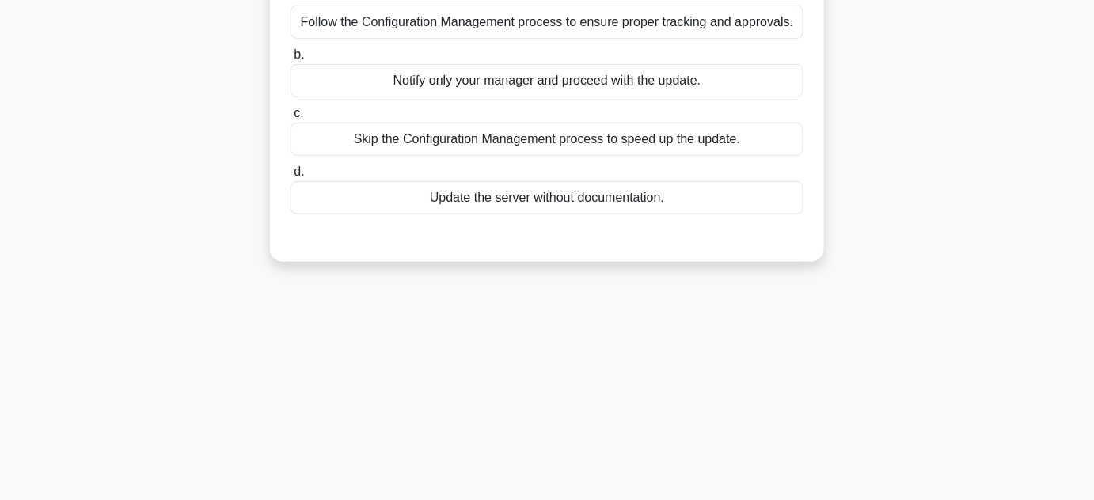
scroll to position [71, 0]
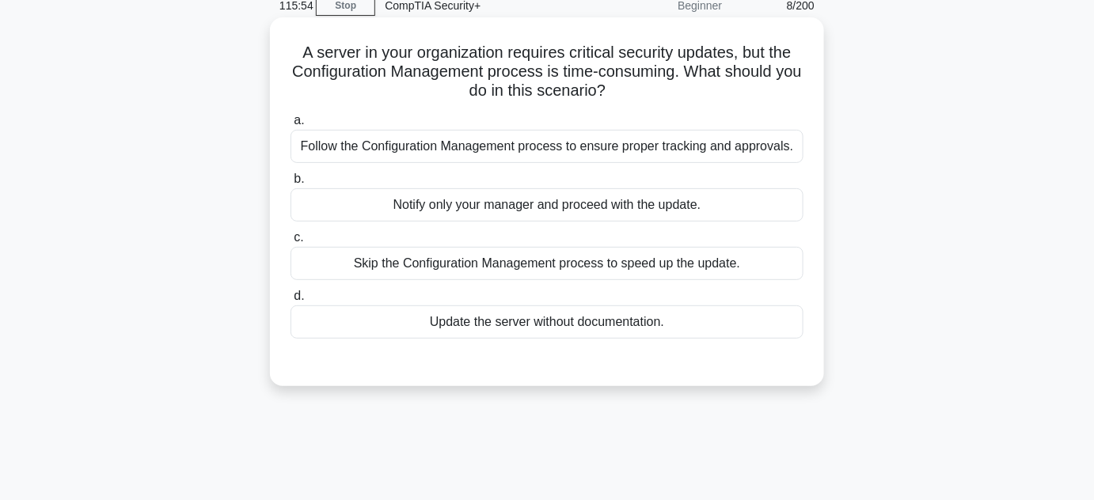
click at [699, 154] on div "Follow the Configuration Management process to ensure proper tracking and appro…" at bounding box center [546, 146] width 513 height 33
click at [290, 126] on input "a. Follow the Configuration Management process to ensure proper tracking and ap…" at bounding box center [290, 121] width 0 height 10
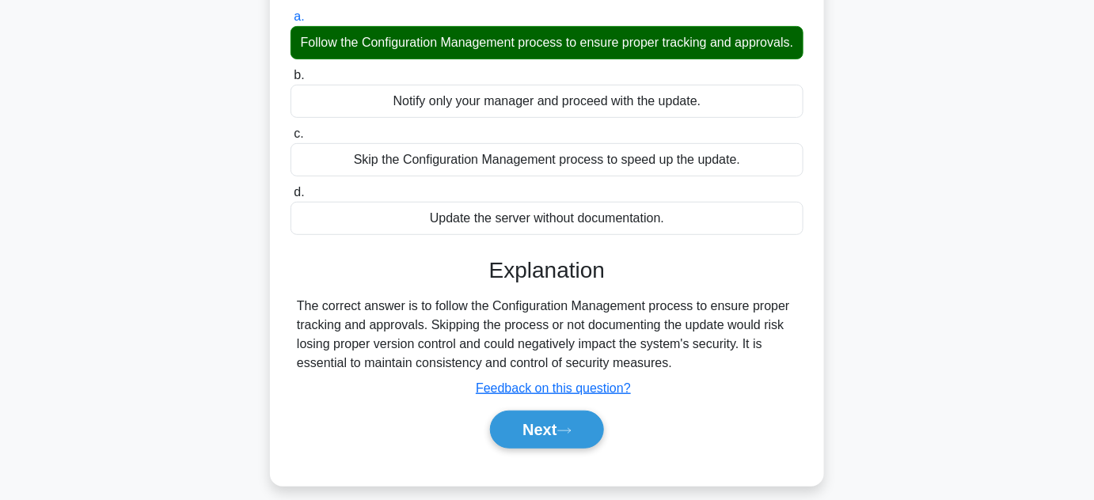
scroll to position [287, 0]
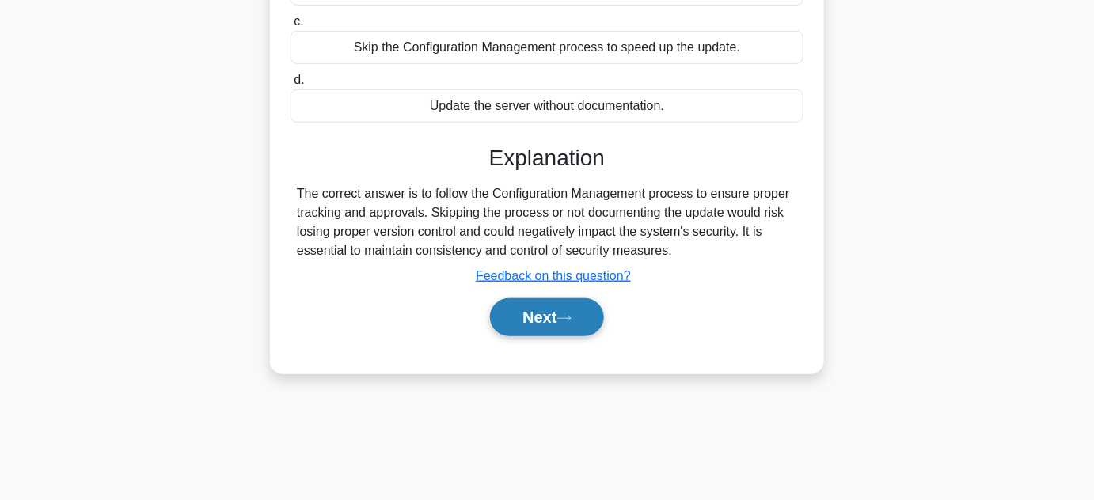
click at [596, 331] on button "Next" at bounding box center [546, 317] width 113 height 38
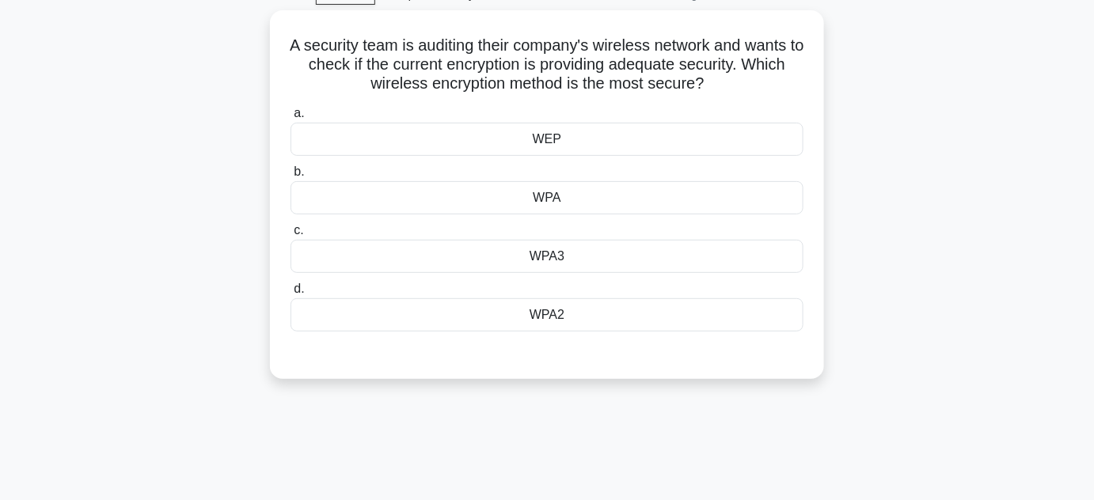
scroll to position [71, 0]
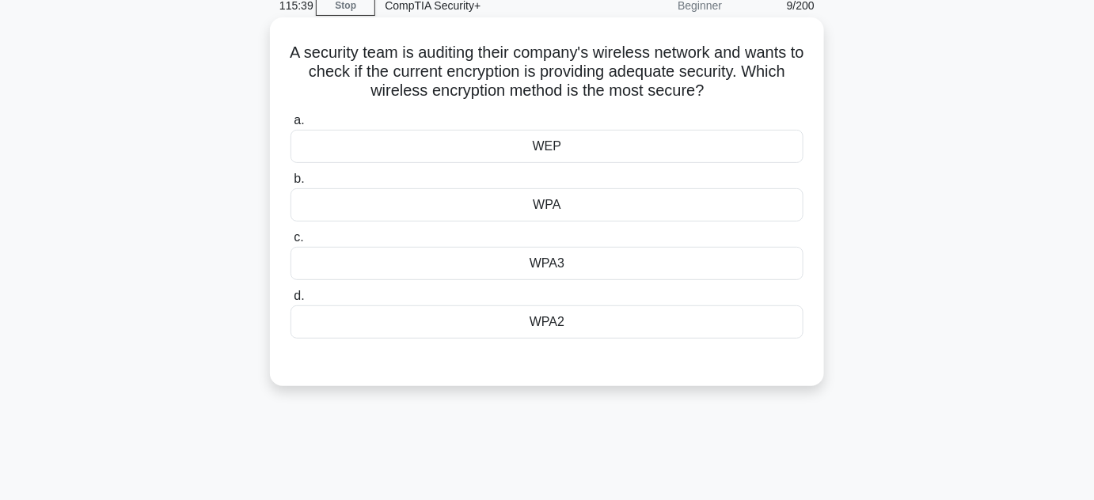
click at [597, 266] on div "WPA3" at bounding box center [546, 263] width 513 height 33
click at [290, 243] on input "c. WPA3" at bounding box center [290, 238] width 0 height 10
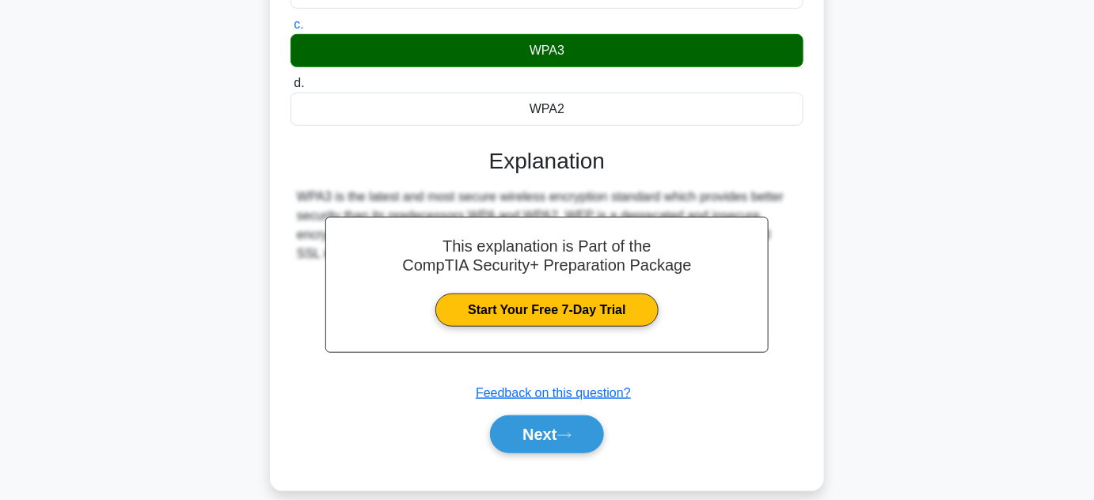
scroll to position [287, 0]
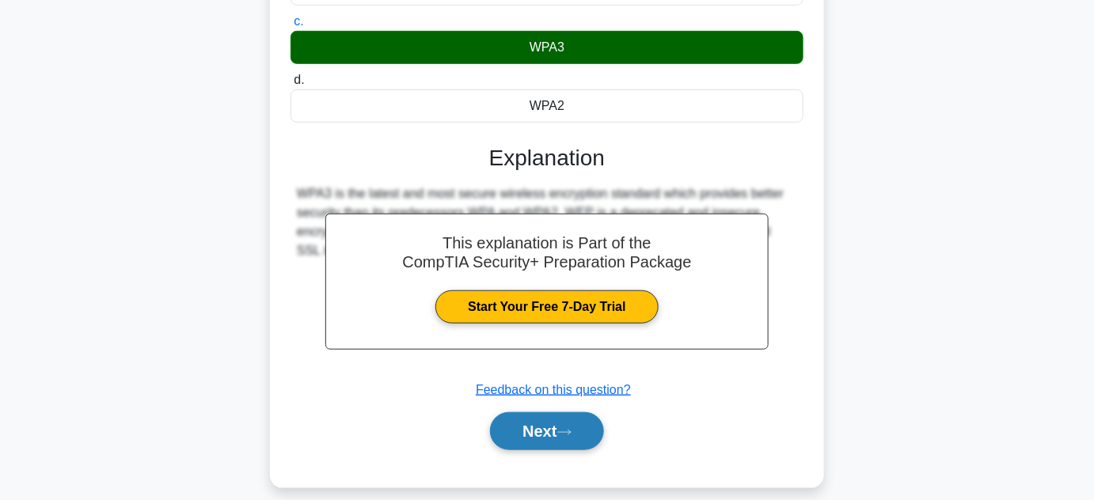
click at [565, 433] on icon at bounding box center [564, 432] width 14 height 9
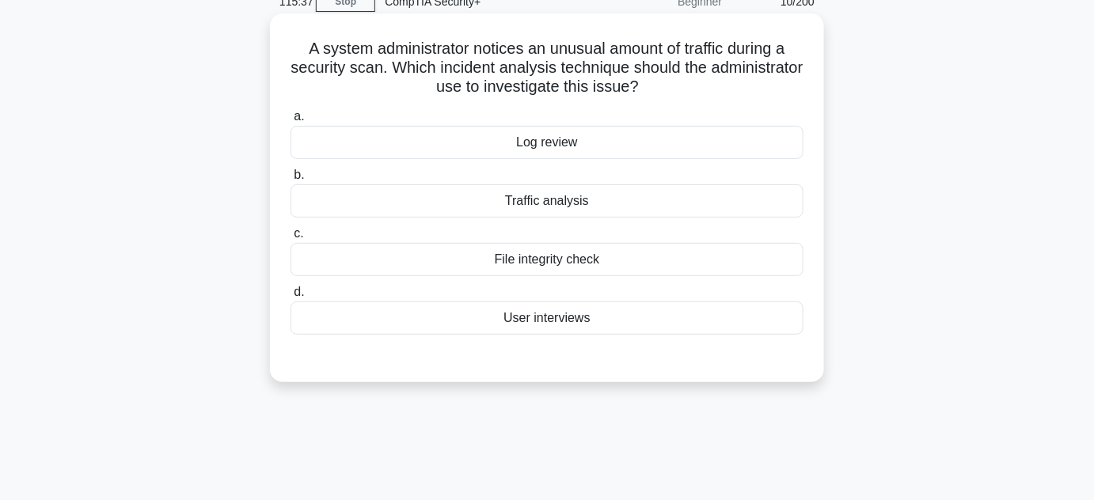
scroll to position [71, 0]
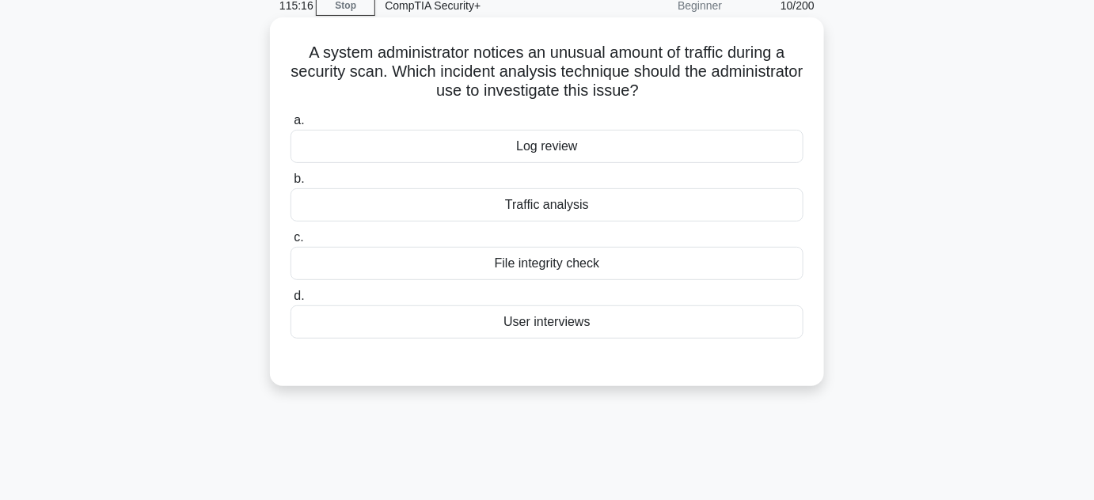
click at [580, 150] on div "Log review" at bounding box center [546, 146] width 513 height 33
click at [290, 126] on input "a. Log review" at bounding box center [290, 121] width 0 height 10
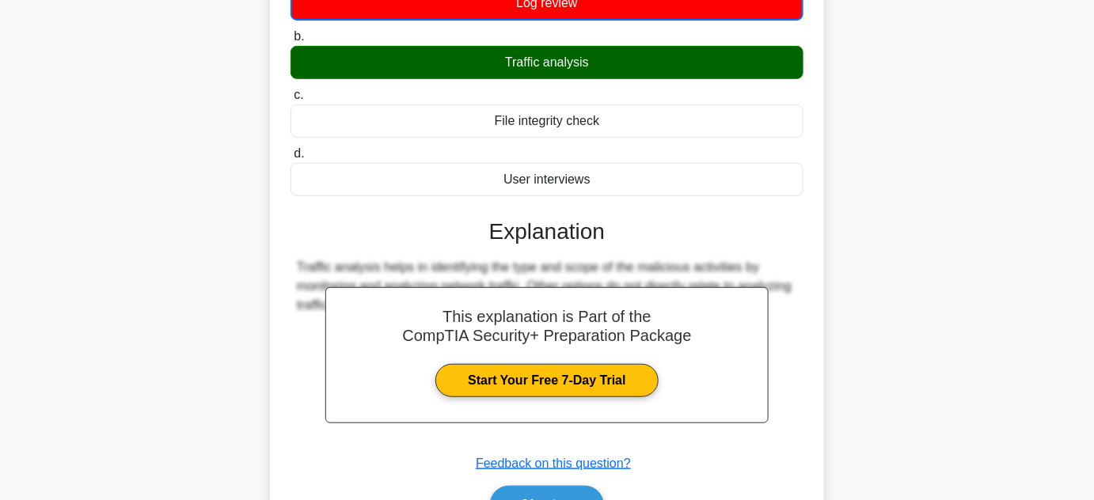
scroll to position [355, 0]
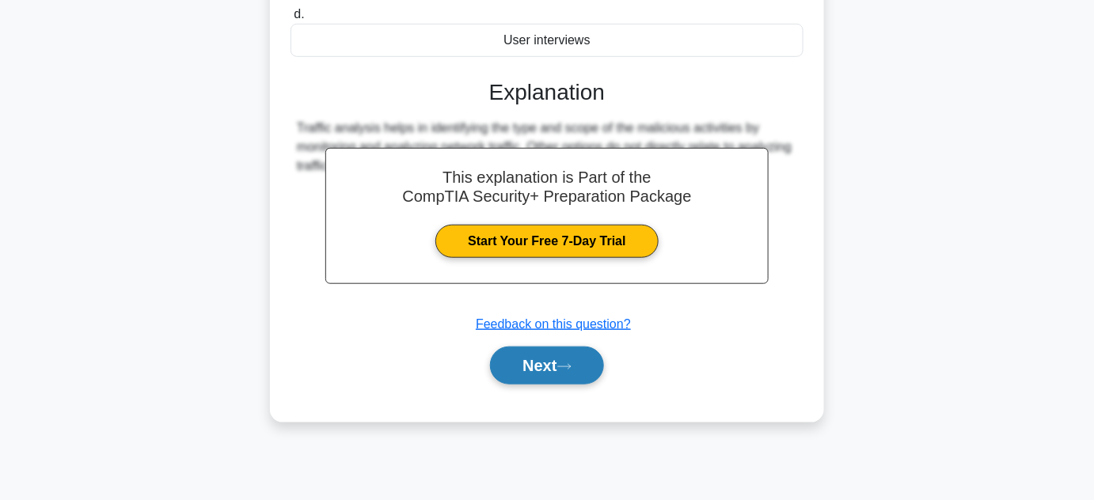
click at [560, 375] on button "Next" at bounding box center [546, 366] width 113 height 38
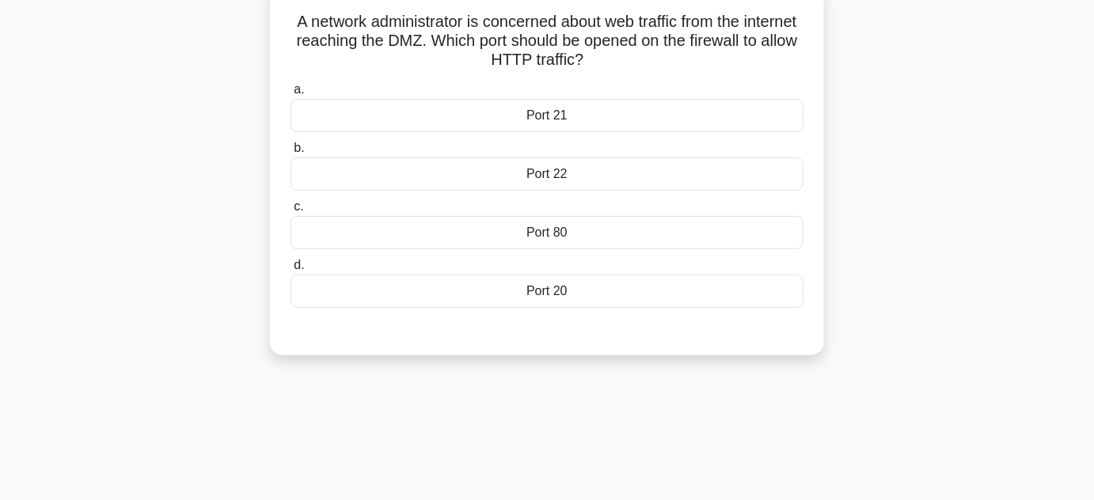
scroll to position [67, 0]
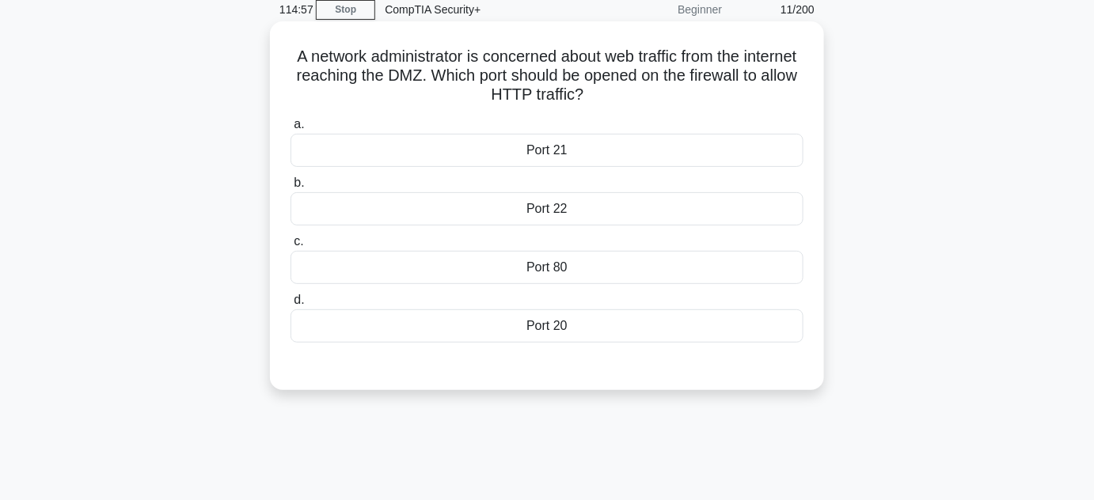
click at [589, 270] on div "Port 80" at bounding box center [546, 267] width 513 height 33
click at [290, 247] on input "c. Port 80" at bounding box center [290, 242] width 0 height 10
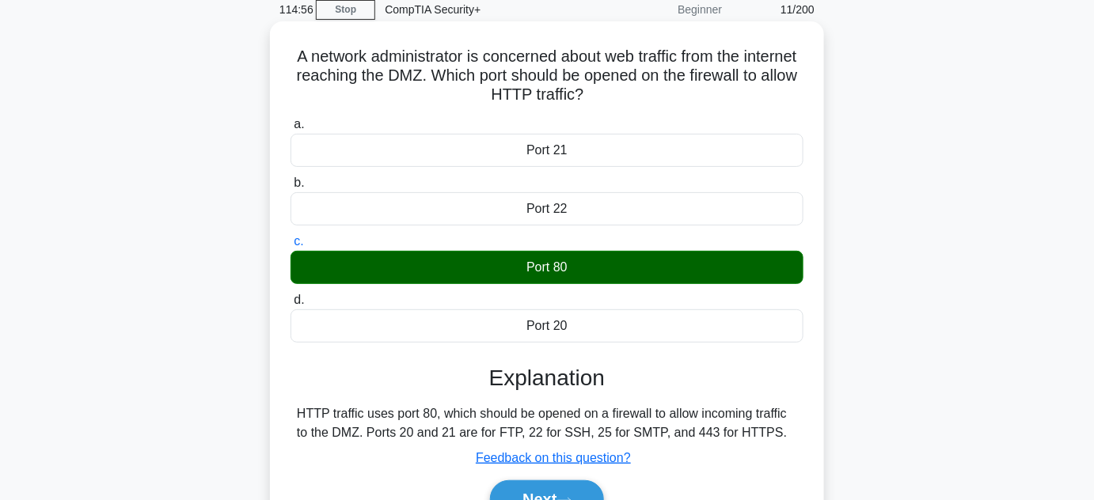
scroll to position [283, 0]
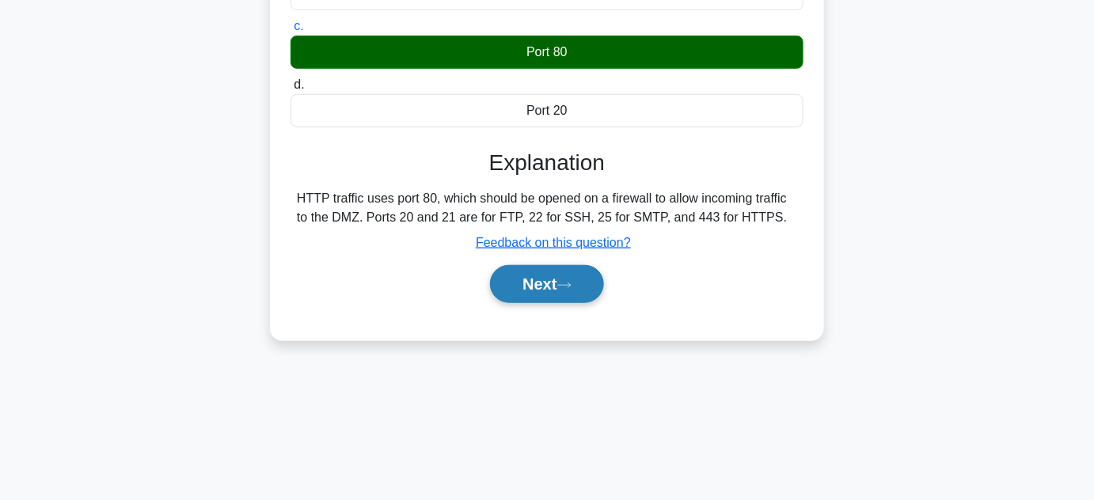
click at [571, 284] on icon at bounding box center [564, 285] width 14 height 9
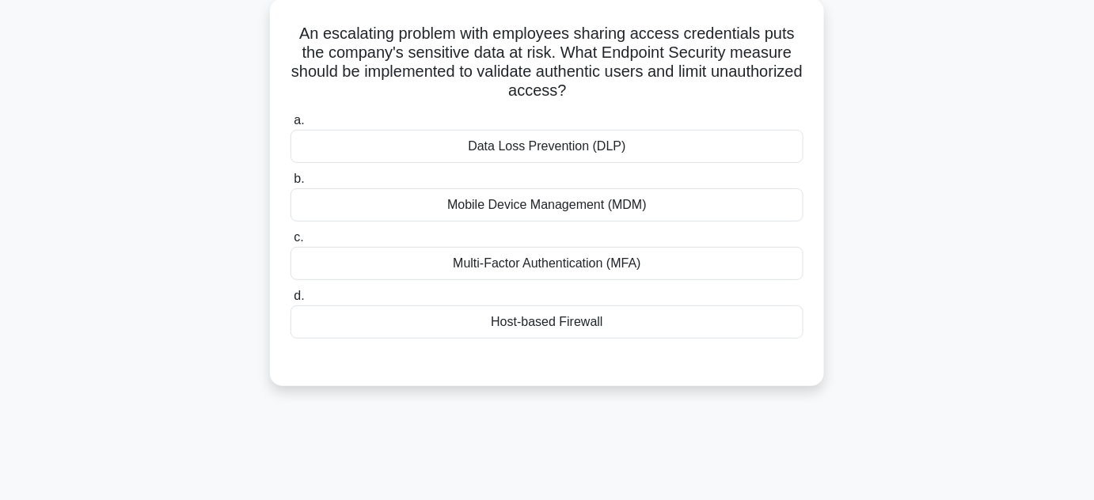
scroll to position [67, 0]
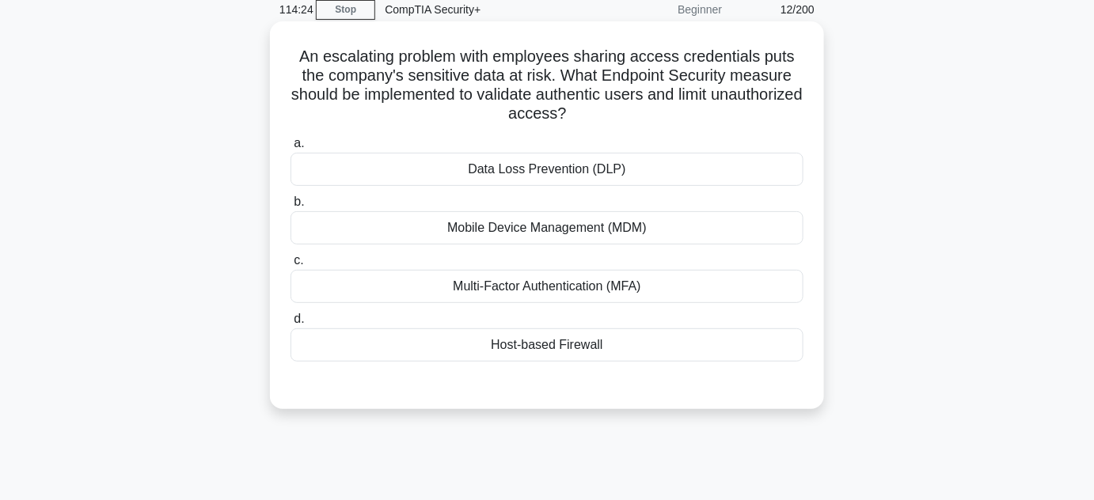
click at [604, 283] on div "Multi-Factor Authentication (MFA)" at bounding box center [546, 286] width 513 height 33
click at [290, 266] on input "c. Multi-Factor Authentication (MFA)" at bounding box center [290, 261] width 0 height 10
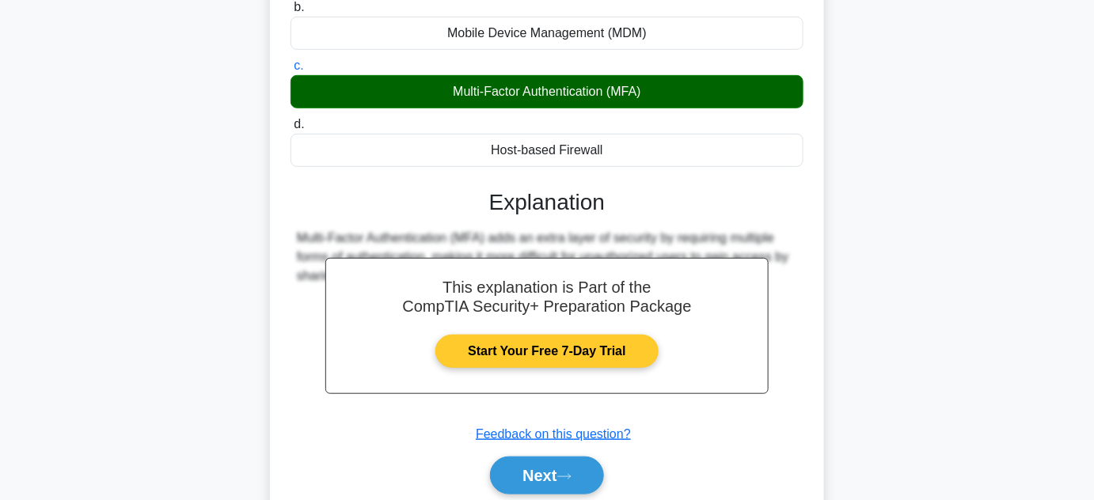
scroll to position [283, 0]
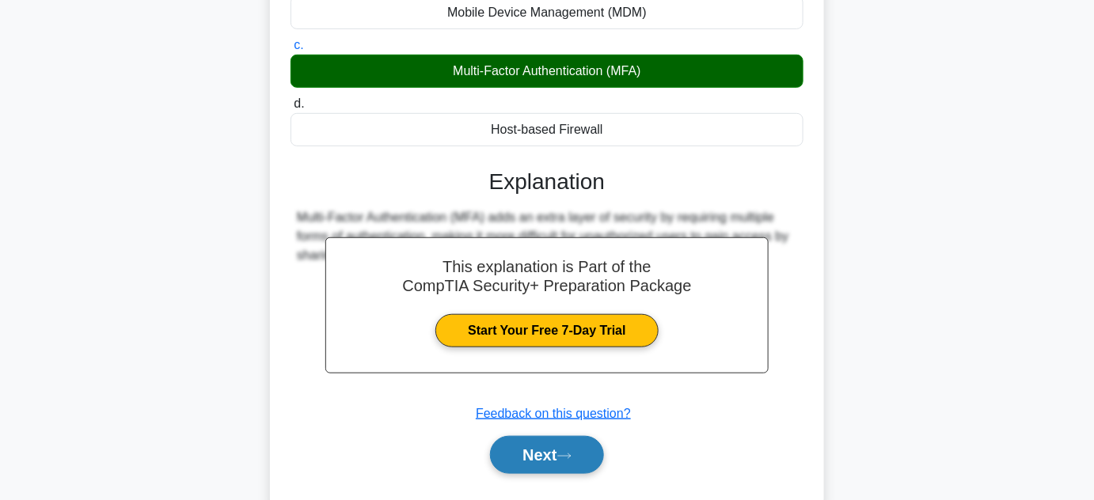
drag, startPoint x: 578, startPoint y: 450, endPoint x: 581, endPoint y: 438, distance: 11.5
click at [578, 446] on button "Next" at bounding box center [546, 455] width 113 height 38
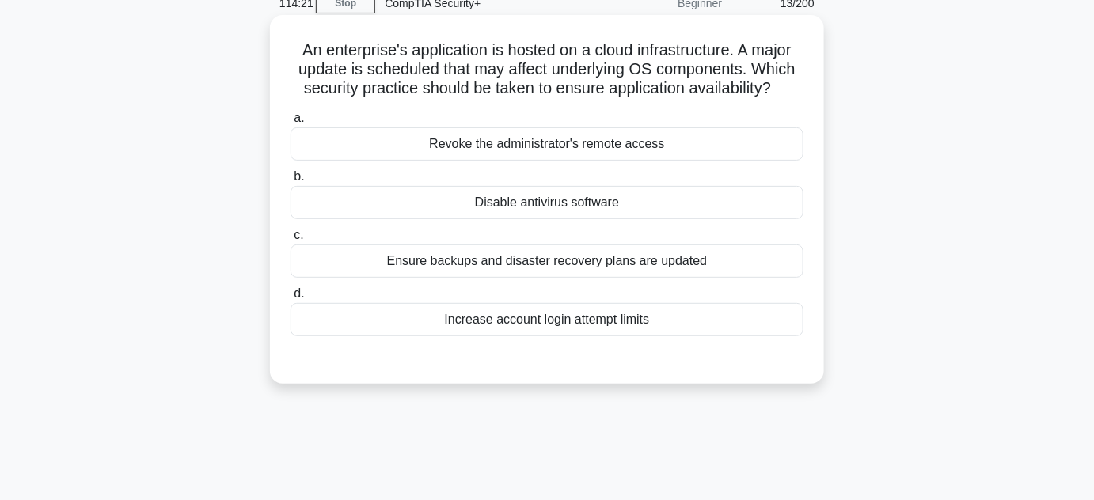
scroll to position [67, 0]
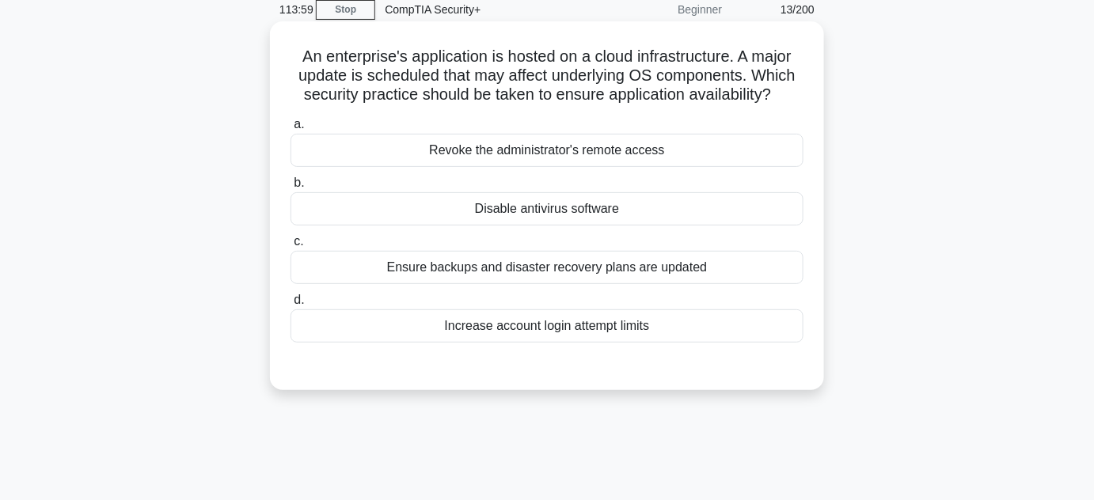
click at [659, 273] on div "Ensure backups and disaster recovery plans are updated" at bounding box center [546, 267] width 513 height 33
click at [290, 247] on input "c. Ensure backups and disaster recovery plans are updated" at bounding box center [290, 242] width 0 height 10
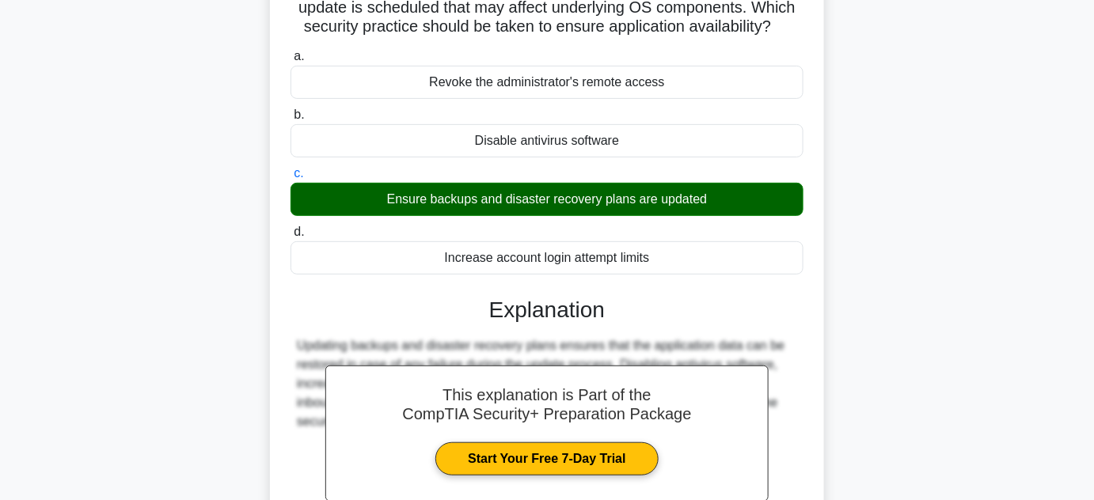
scroll to position [211, 0]
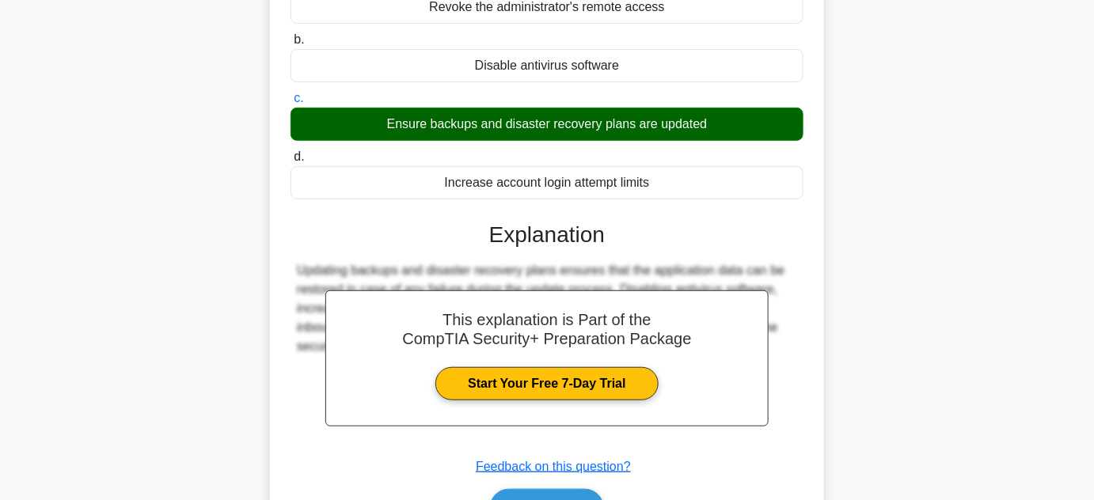
drag, startPoint x: 587, startPoint y: 491, endPoint x: 589, endPoint y: 478, distance: 12.9
click at [587, 489] on button "Next" at bounding box center [546, 508] width 113 height 38
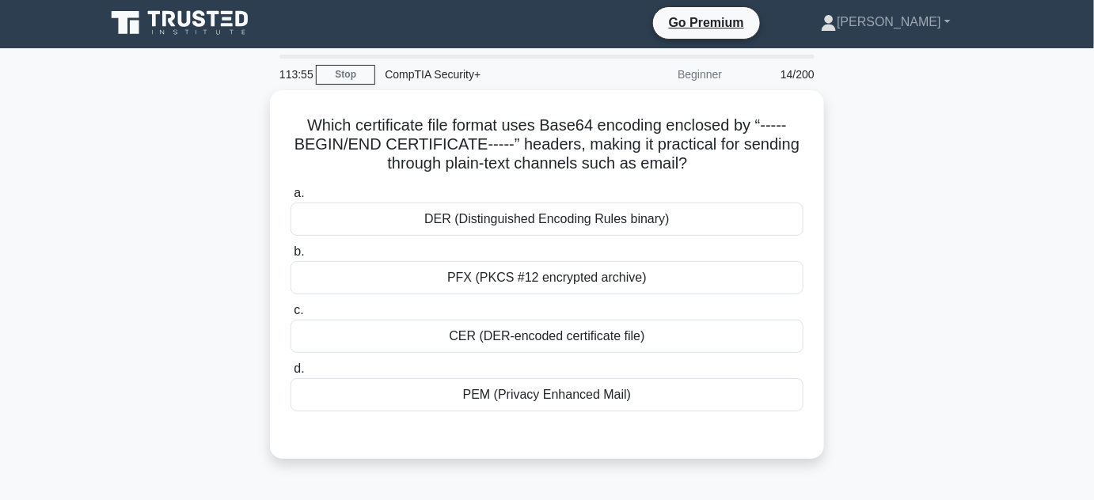
scroll to position [0, 0]
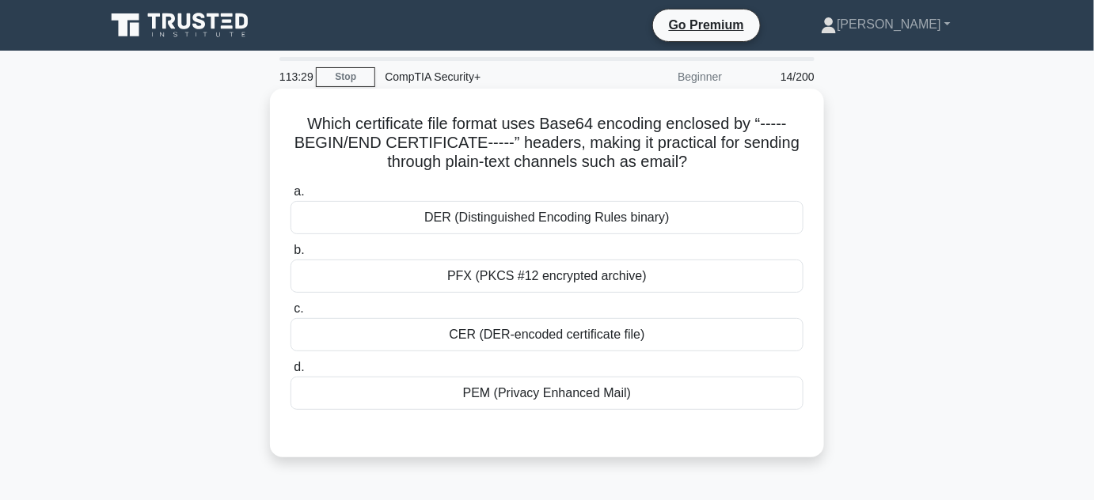
click at [589, 389] on div "PEM (Privacy Enhanced Mail)" at bounding box center [546, 393] width 513 height 33
click at [290, 373] on input "d. PEM (Privacy Enhanced Mail)" at bounding box center [290, 368] width 0 height 10
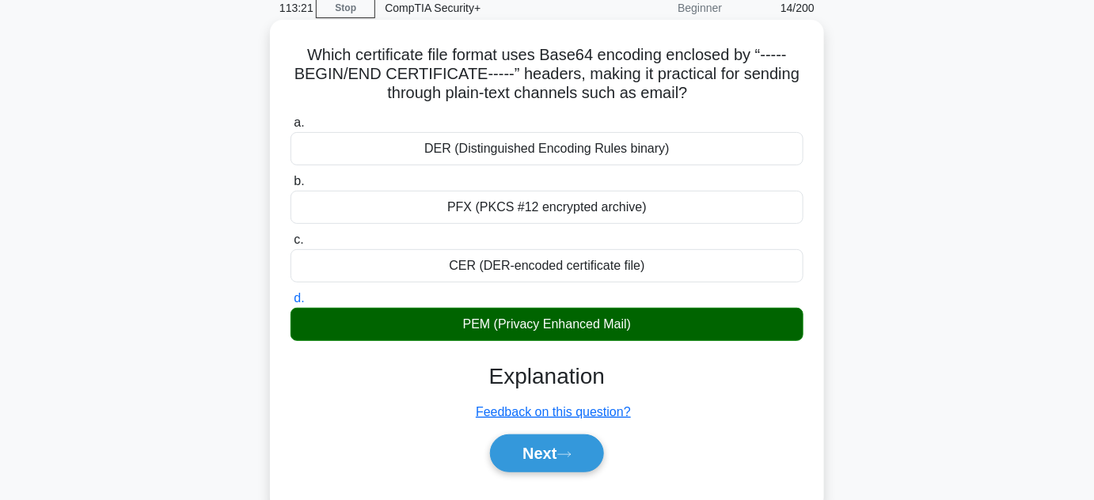
scroll to position [143, 0]
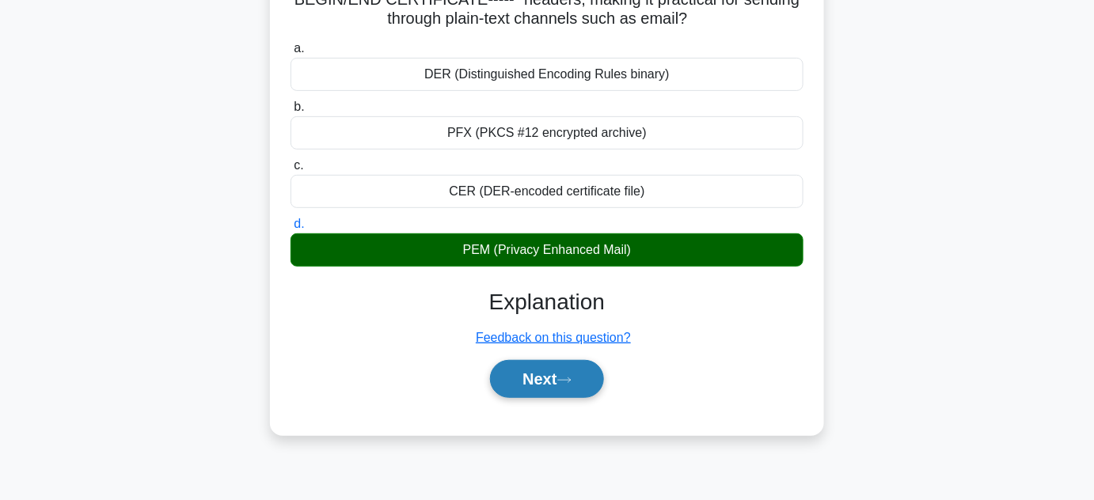
click at [580, 378] on button "Next" at bounding box center [546, 379] width 113 height 38
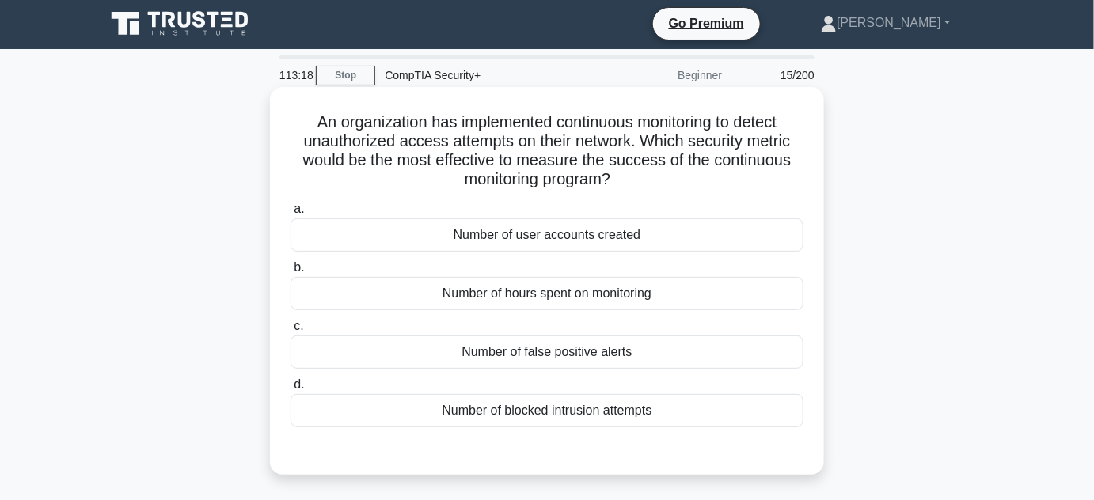
scroll to position [0, 0]
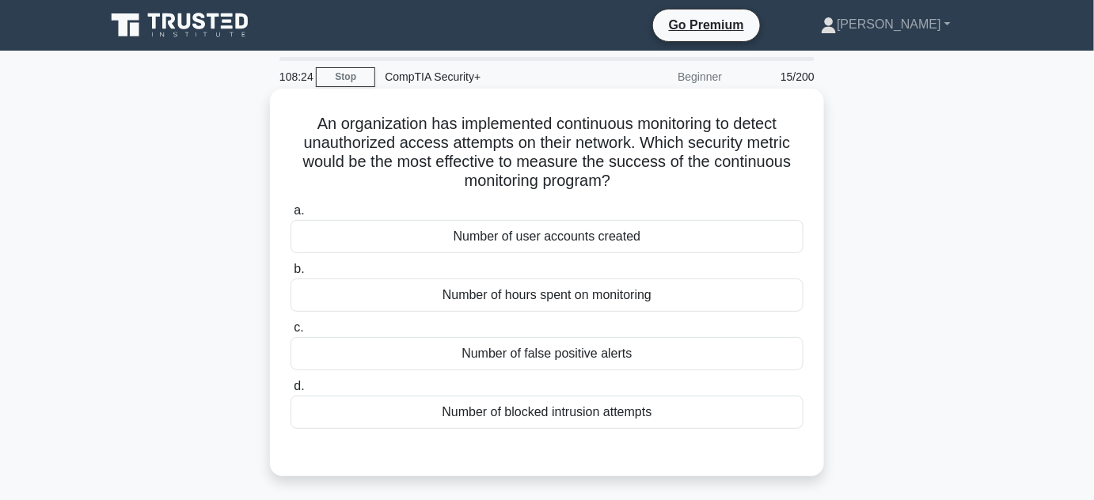
click at [744, 300] on div "Number of hours spent on monitoring" at bounding box center [546, 295] width 513 height 33
click at [290, 275] on input "b. Number of hours spent on monitoring" at bounding box center [290, 269] width 0 height 10
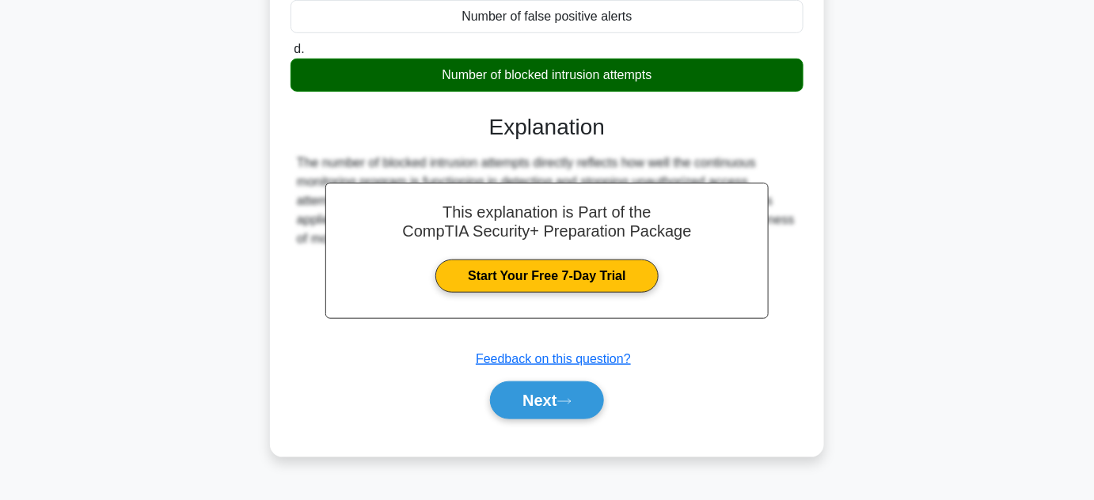
scroll to position [355, 0]
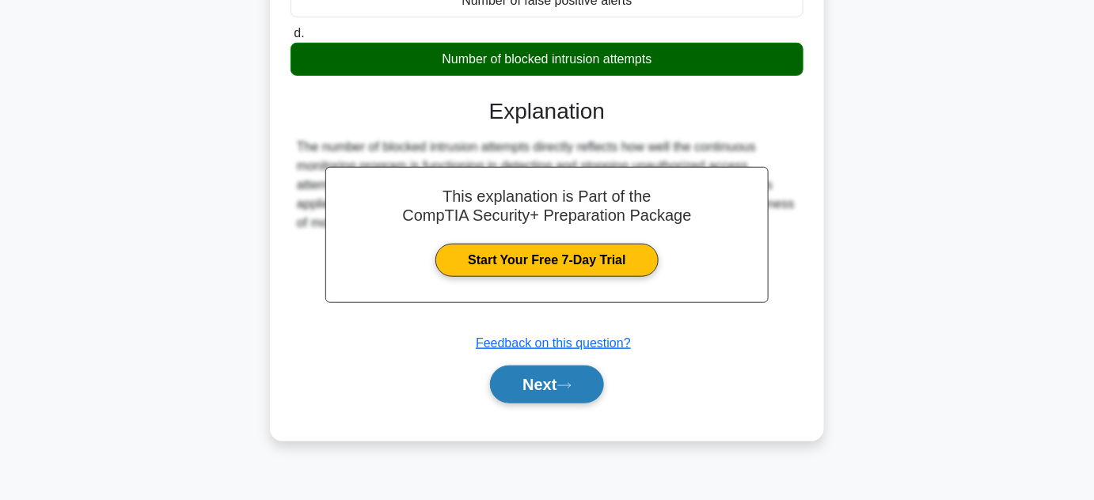
click at [589, 393] on button "Next" at bounding box center [546, 385] width 113 height 38
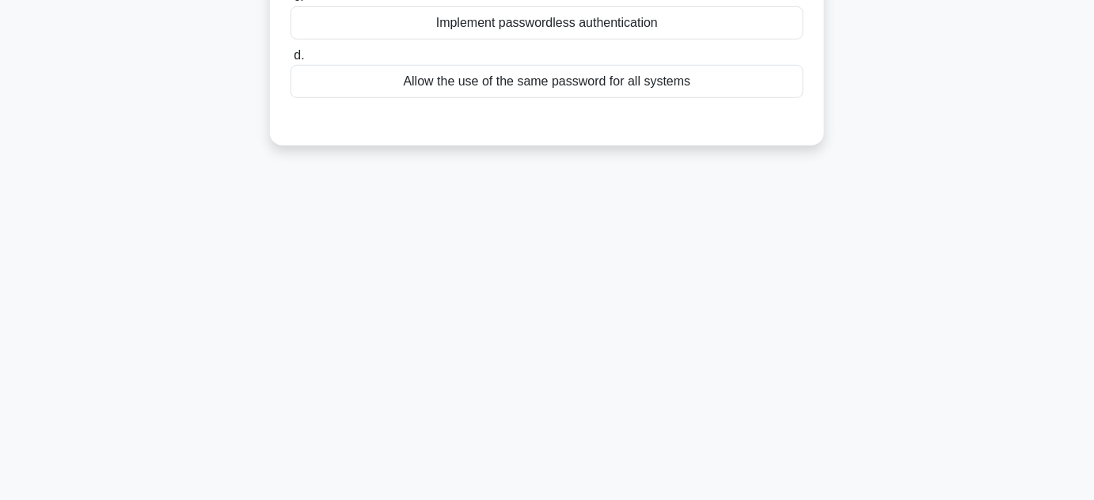
scroll to position [67, 0]
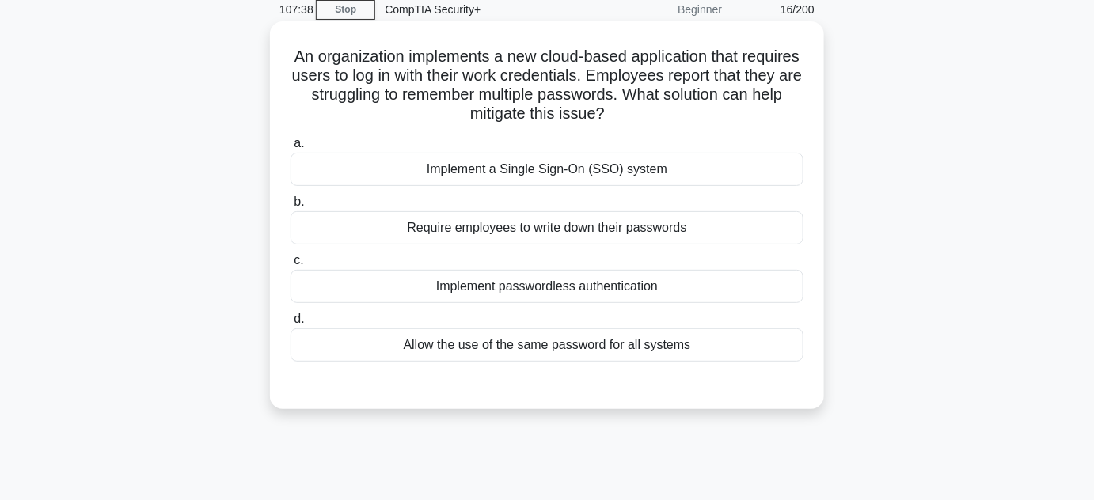
click at [548, 165] on div "Implement a Single Sign-On (SSO) system" at bounding box center [546, 169] width 513 height 33
click at [290, 149] on input "a. Implement a Single Sign-On (SSO) system" at bounding box center [290, 144] width 0 height 10
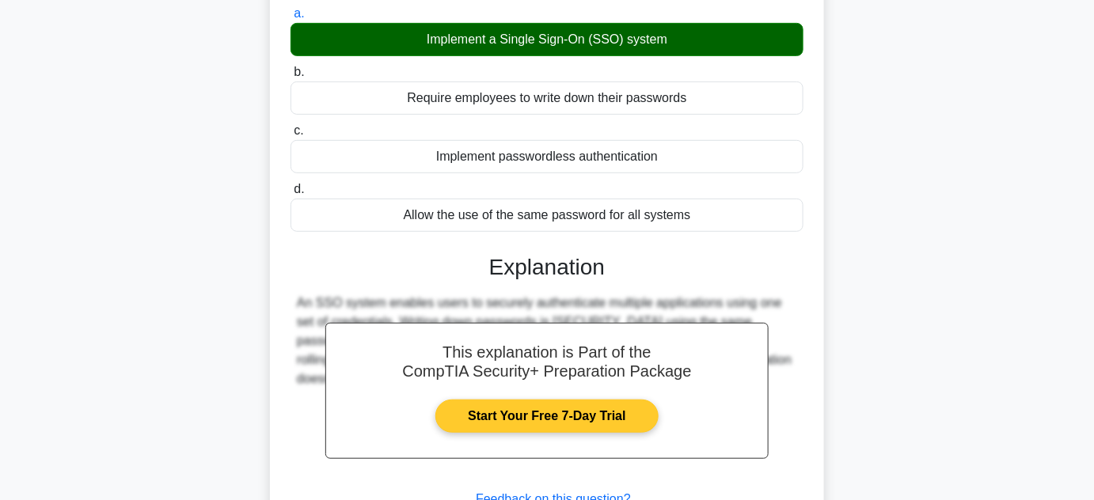
scroll to position [355, 0]
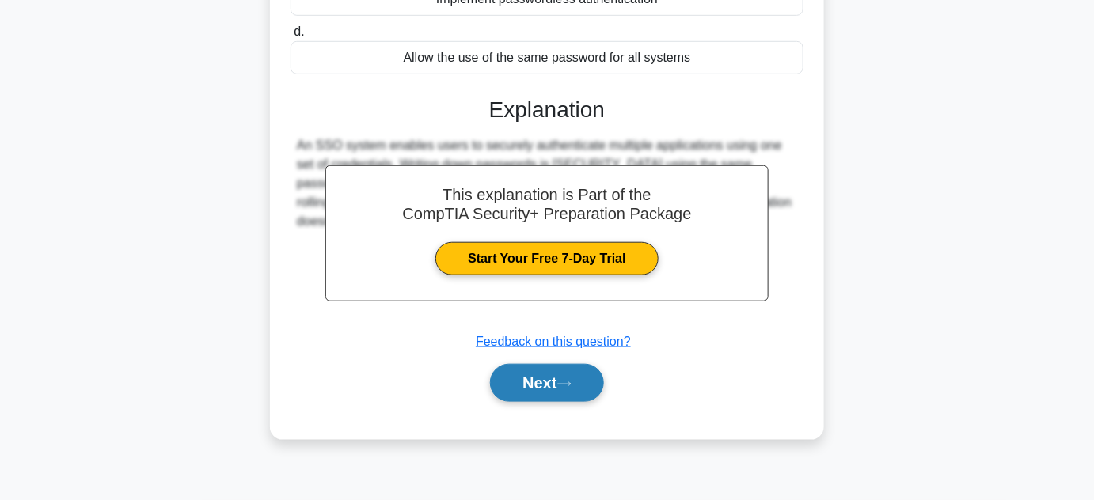
click at [579, 390] on button "Next" at bounding box center [546, 383] width 113 height 38
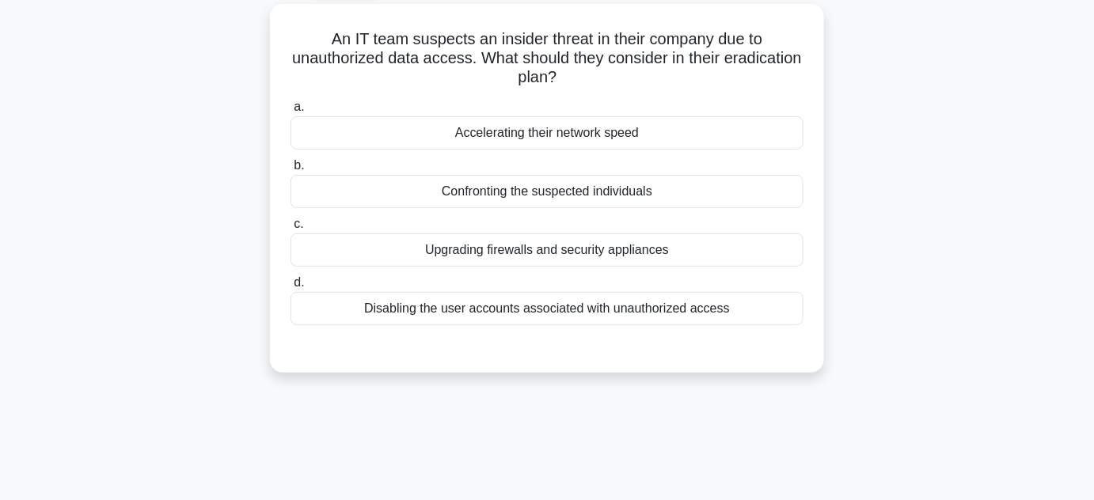
scroll to position [67, 0]
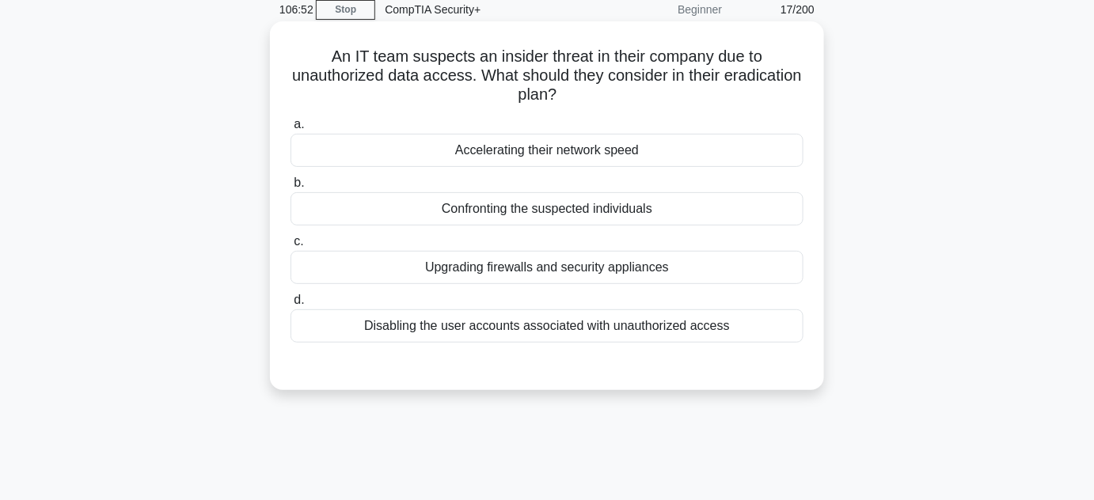
click at [647, 326] on div "Disabling the user accounts associated with unauthorized access" at bounding box center [546, 325] width 513 height 33
click at [290, 306] on input "d. Disabling the user accounts associated with unauthorized access" at bounding box center [290, 300] width 0 height 10
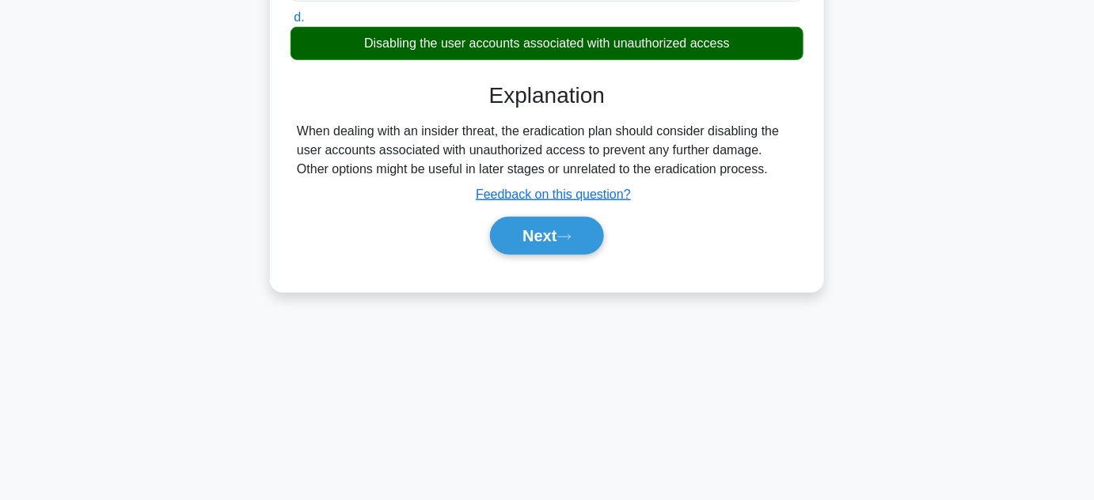
scroll to position [355, 0]
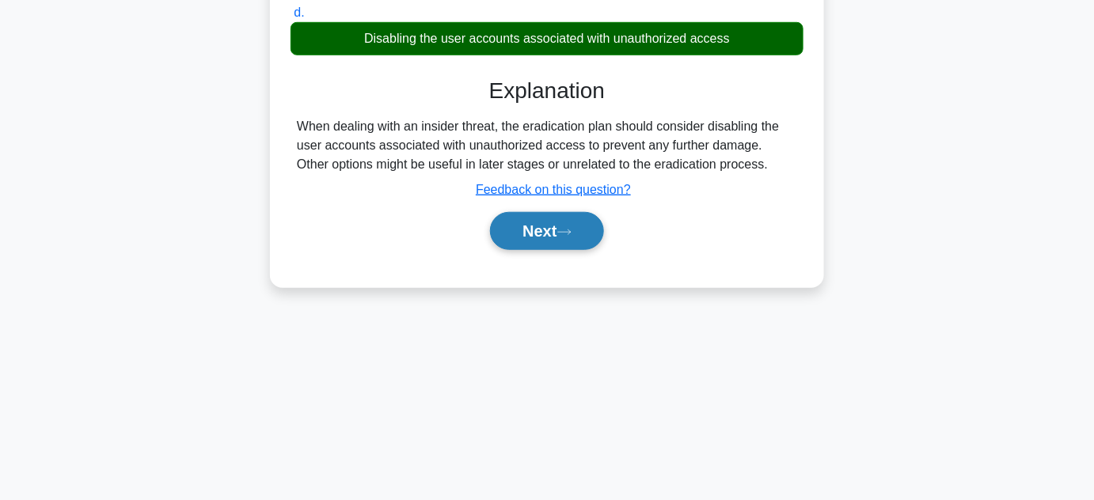
click at [565, 240] on button "Next" at bounding box center [546, 231] width 113 height 38
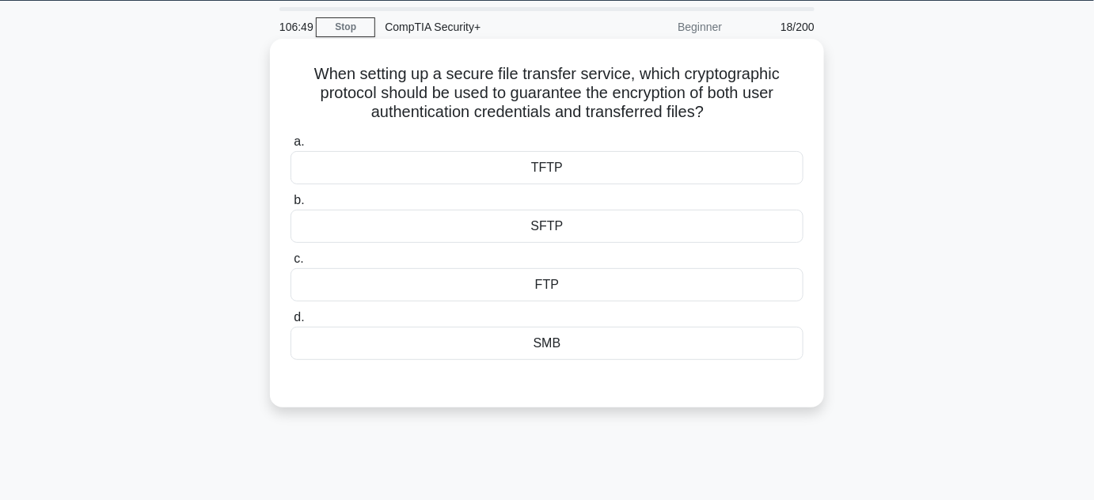
scroll to position [0, 0]
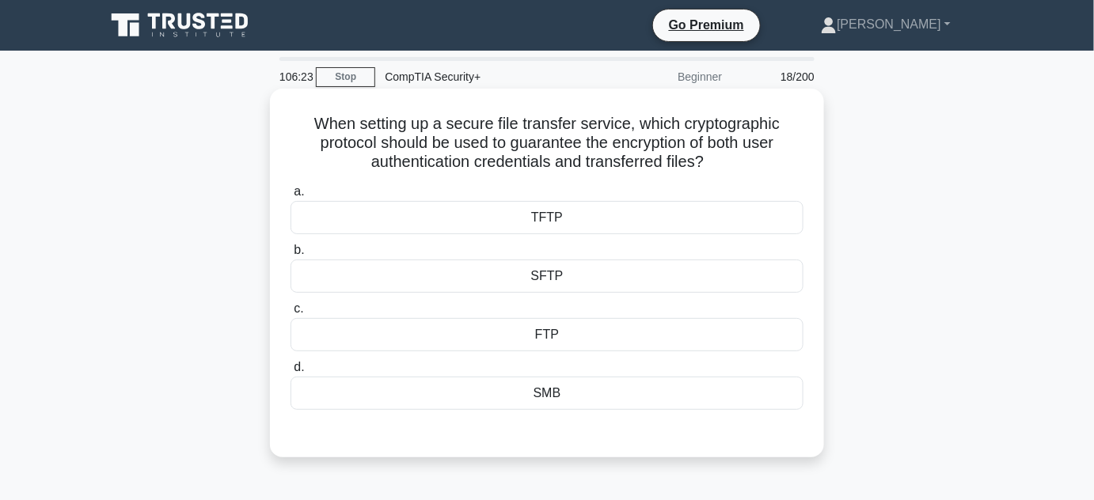
click at [582, 279] on div "SFTP" at bounding box center [546, 276] width 513 height 33
click at [290, 256] on input "b. SFTP" at bounding box center [290, 250] width 0 height 10
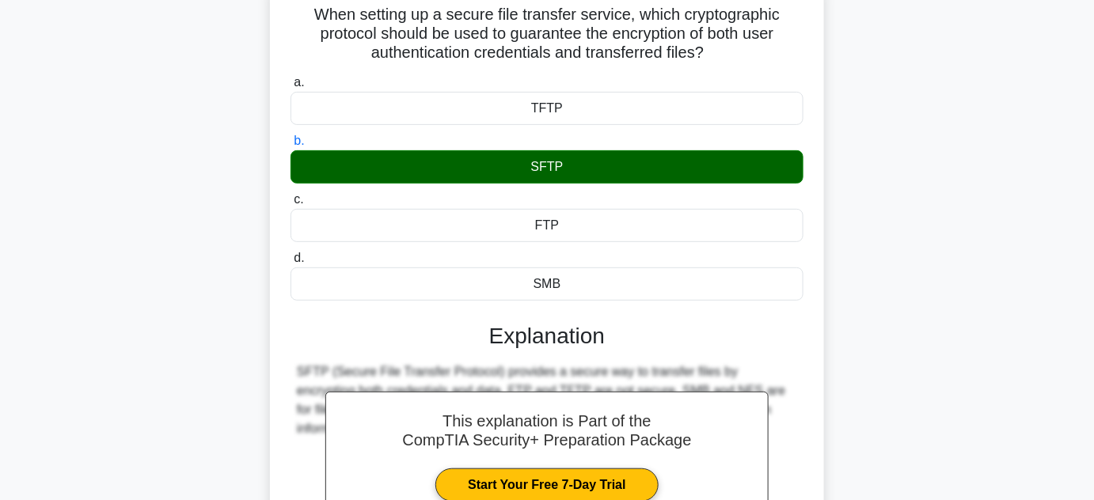
scroll to position [355, 0]
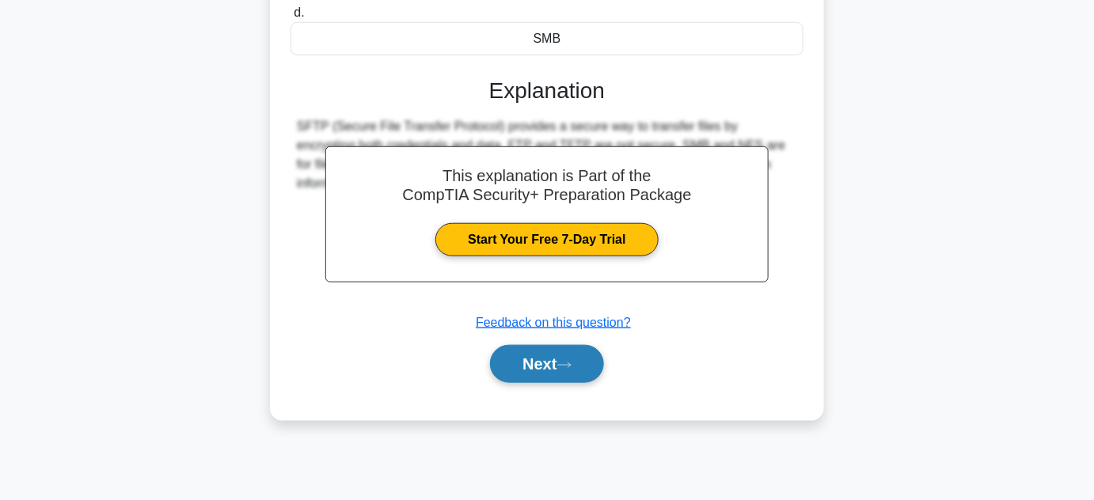
click at [568, 370] on button "Next" at bounding box center [546, 364] width 113 height 38
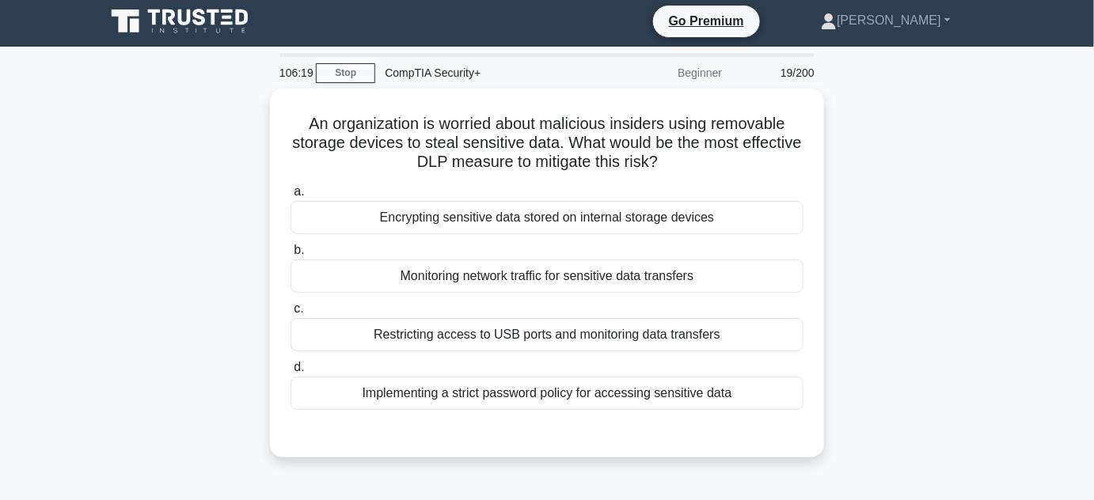
scroll to position [0, 0]
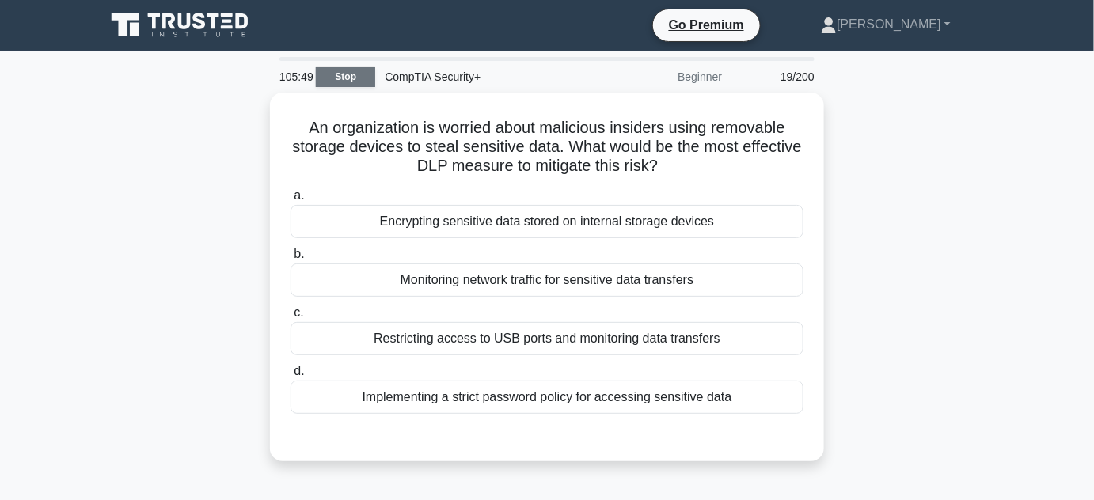
click at [349, 74] on link "Stop" at bounding box center [345, 77] width 59 height 20
click at [341, 75] on link "Stop" at bounding box center [345, 77] width 59 height 20
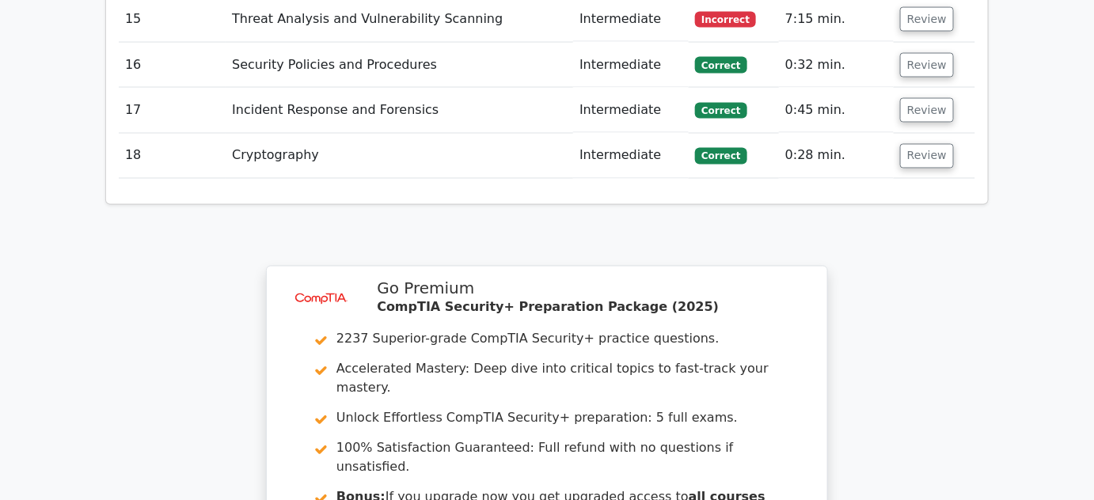
scroll to position [2518, 0]
